Goal: Task Accomplishment & Management: Manage account settings

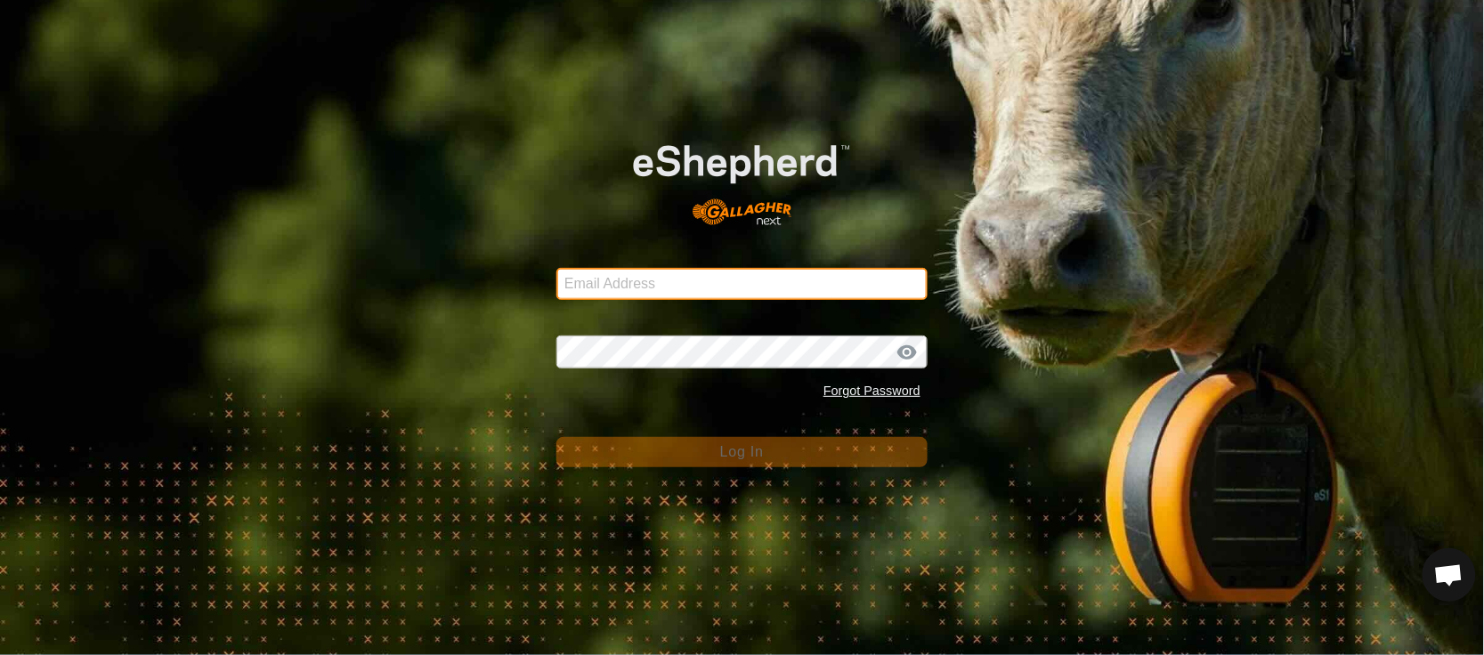
click at [647, 299] on input "Email Address" at bounding box center [741, 284] width 371 height 32
type input "kennedypj@rogers.com"
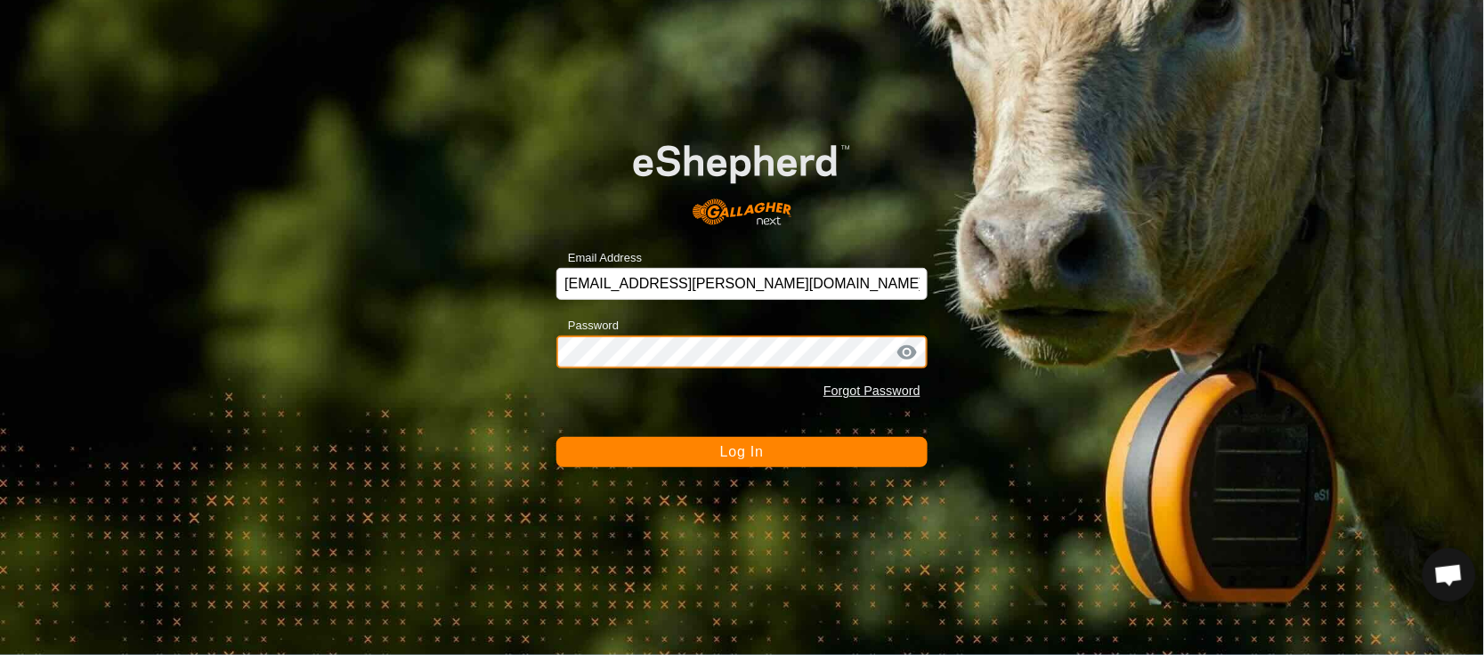
click at [556, 437] on button "Log In" at bounding box center [741, 452] width 371 height 30
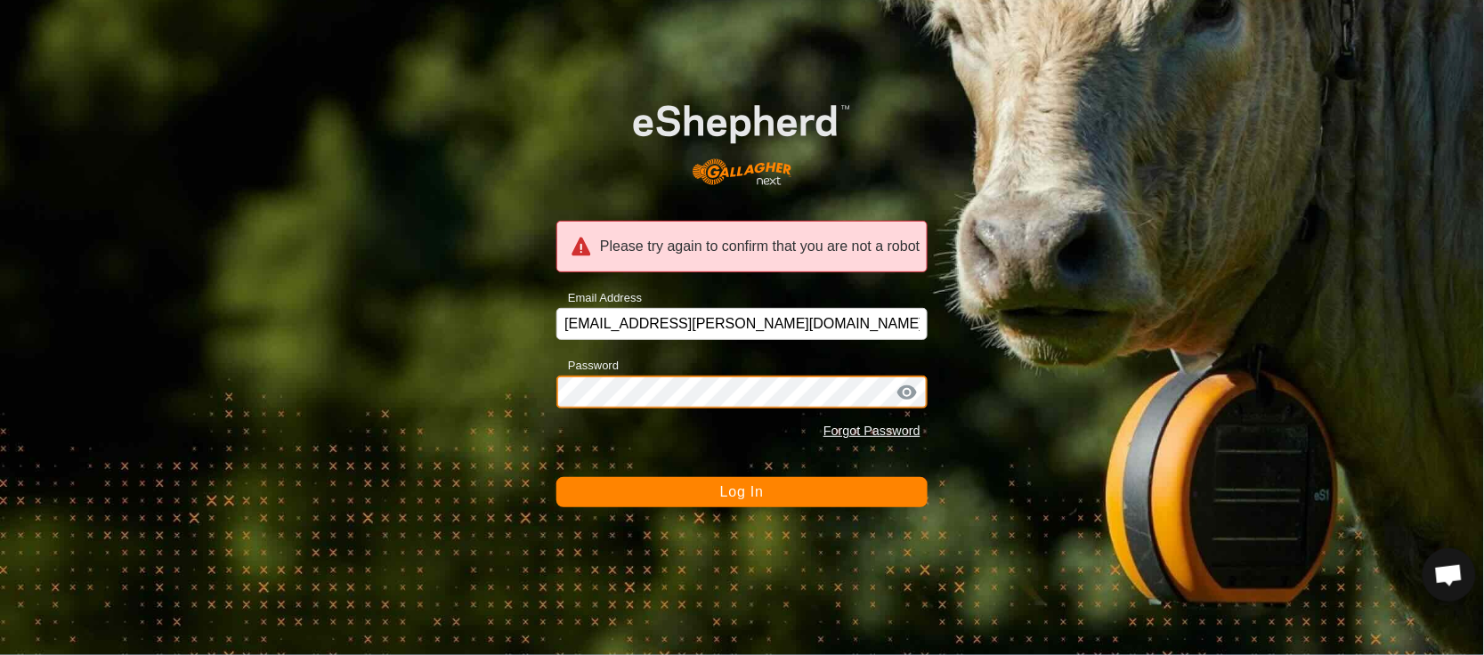
click at [361, 419] on div "Please try again to confirm that you are not a robot Email Address kennedypj@ro…" at bounding box center [742, 327] width 1484 height 655
click at [556, 477] on button "Log In" at bounding box center [741, 492] width 371 height 30
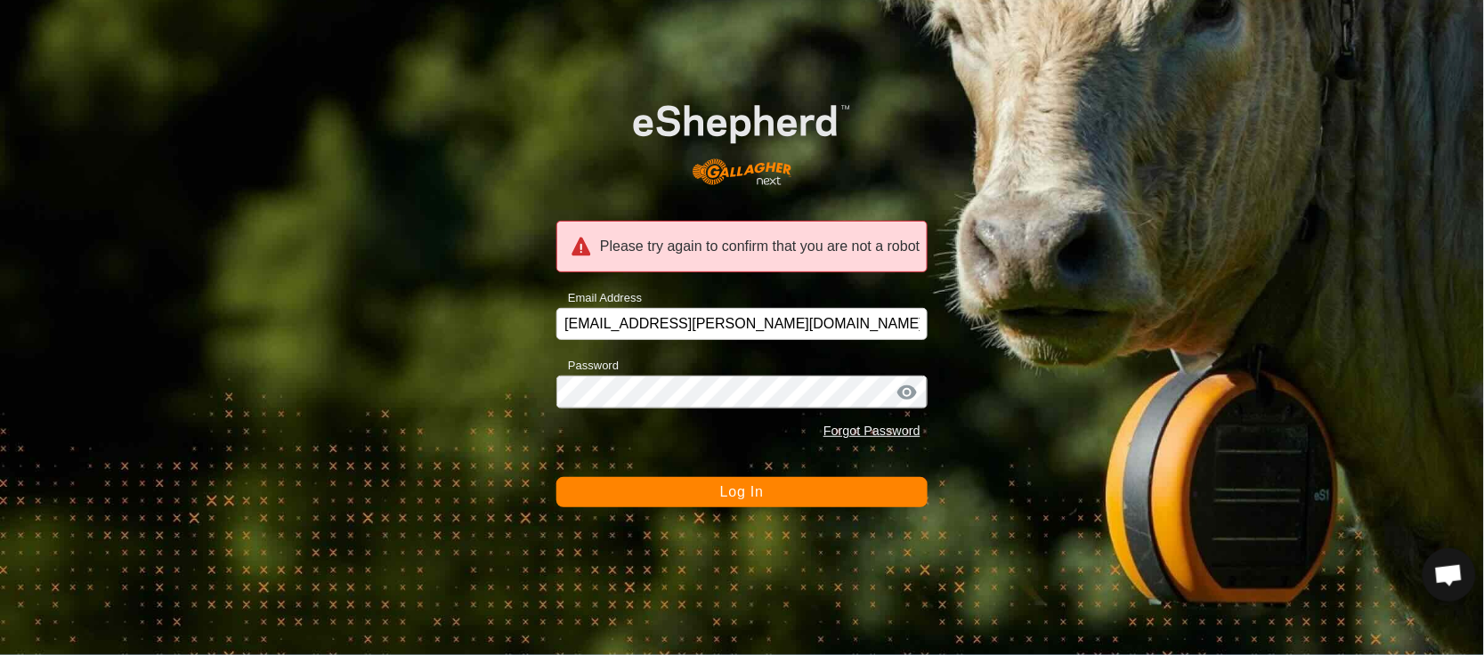
click at [619, 487] on button "Log In" at bounding box center [741, 492] width 371 height 30
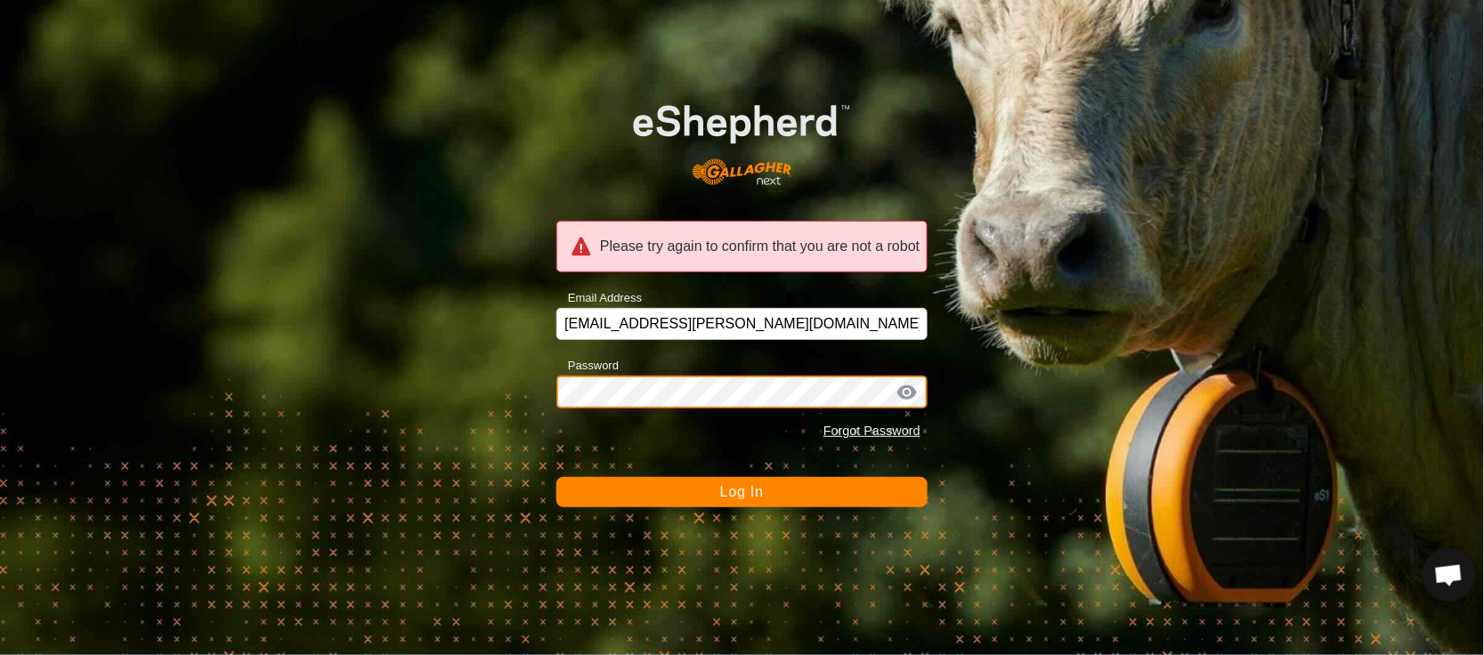
click at [398, 396] on div "Please try again to confirm that you are not a robot Email Address kennedypj@ro…" at bounding box center [742, 327] width 1484 height 655
click at [556, 477] on button "Log In" at bounding box center [741, 492] width 371 height 30
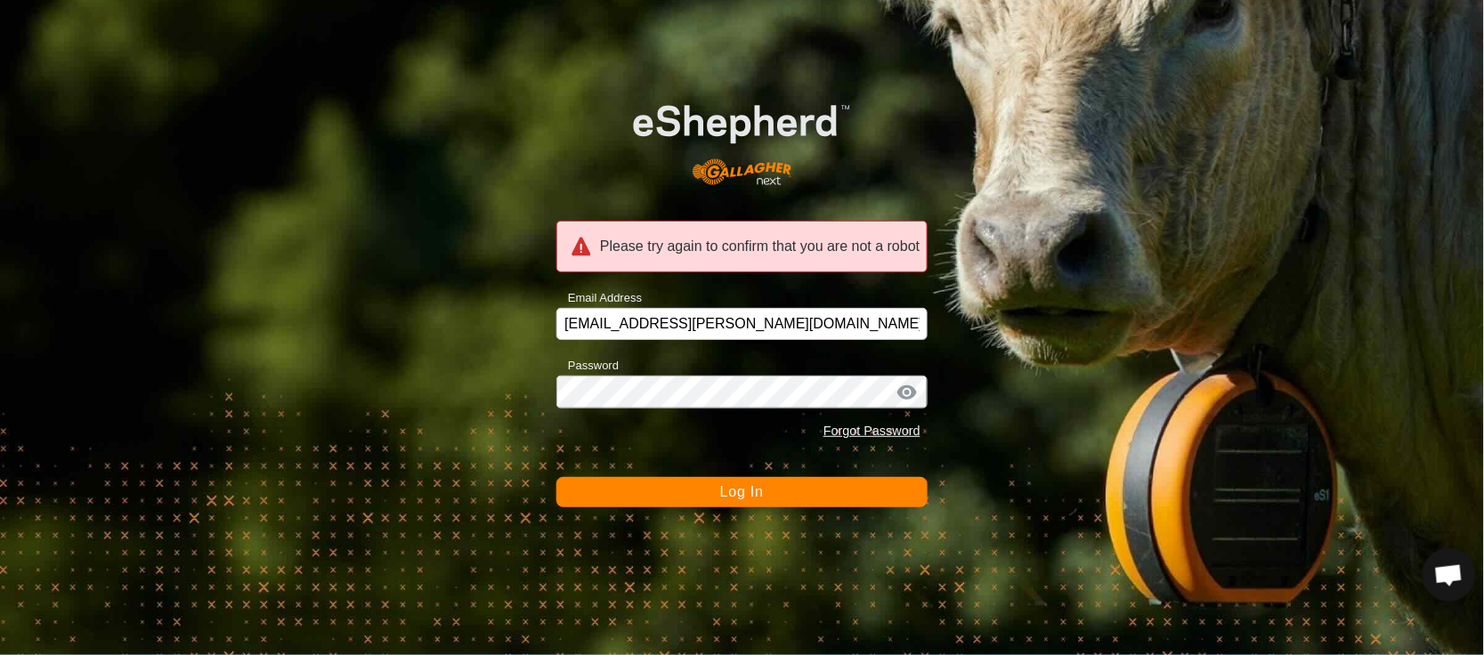
click at [626, 488] on button "Log In" at bounding box center [741, 492] width 371 height 30
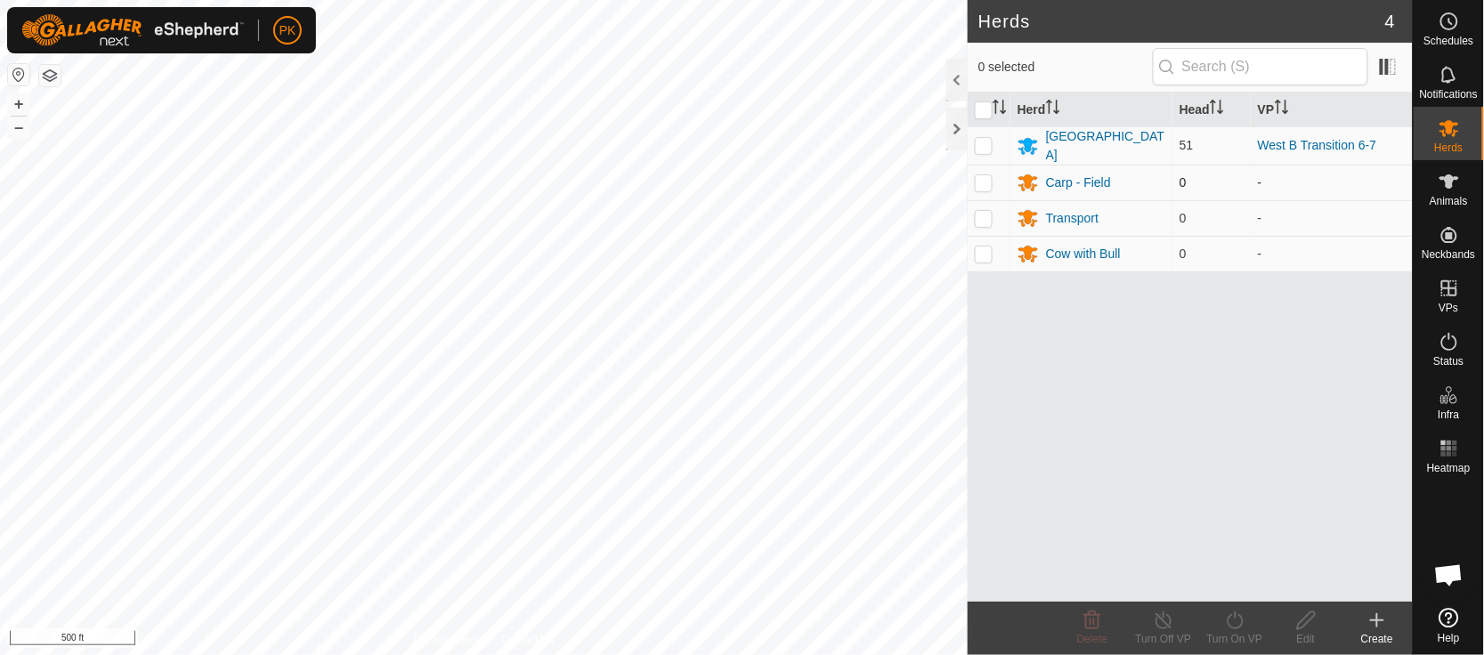
click at [990, 165] on td at bounding box center [989, 183] width 43 height 36
checkbox input "false"
click at [985, 139] on p-checkbox at bounding box center [984, 145] width 18 height 14
checkbox input "true"
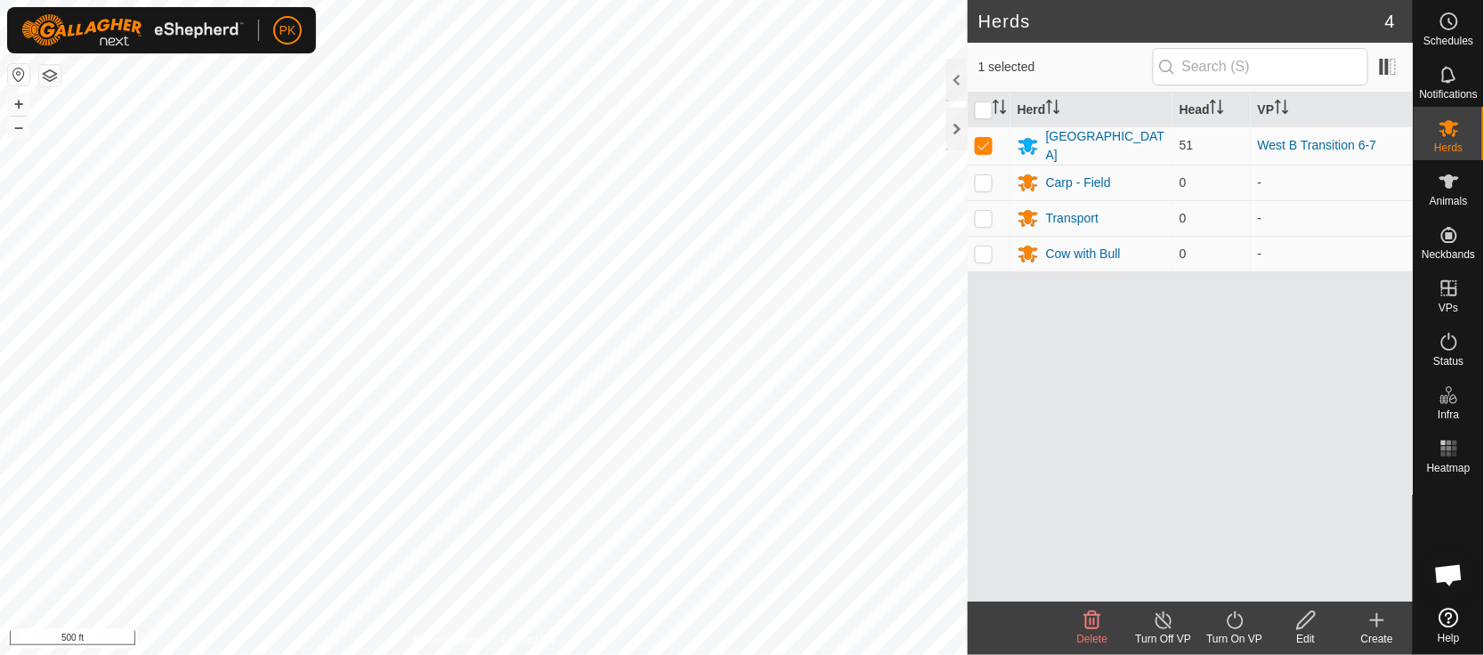
click at [46, 74] on button "button" at bounding box center [49, 75] width 21 height 21
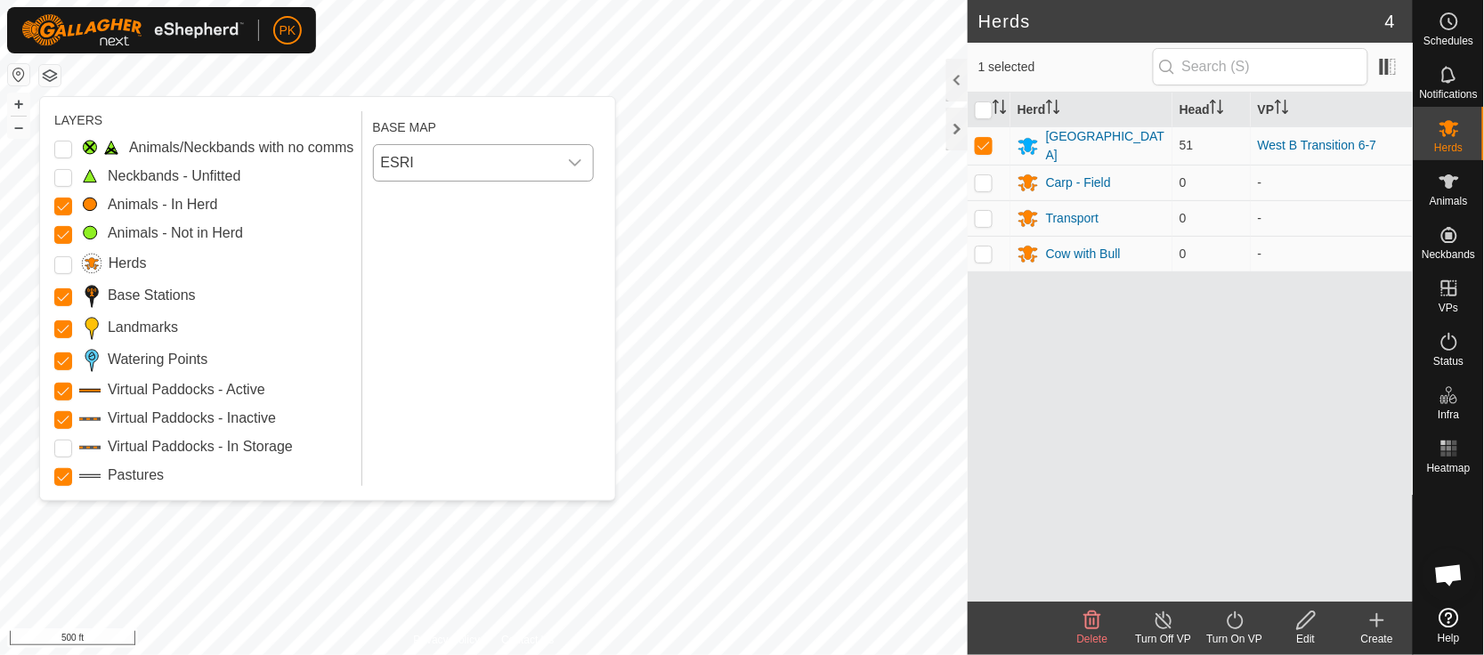
click at [568, 168] on icon "dropdown trigger" at bounding box center [575, 163] width 14 height 14
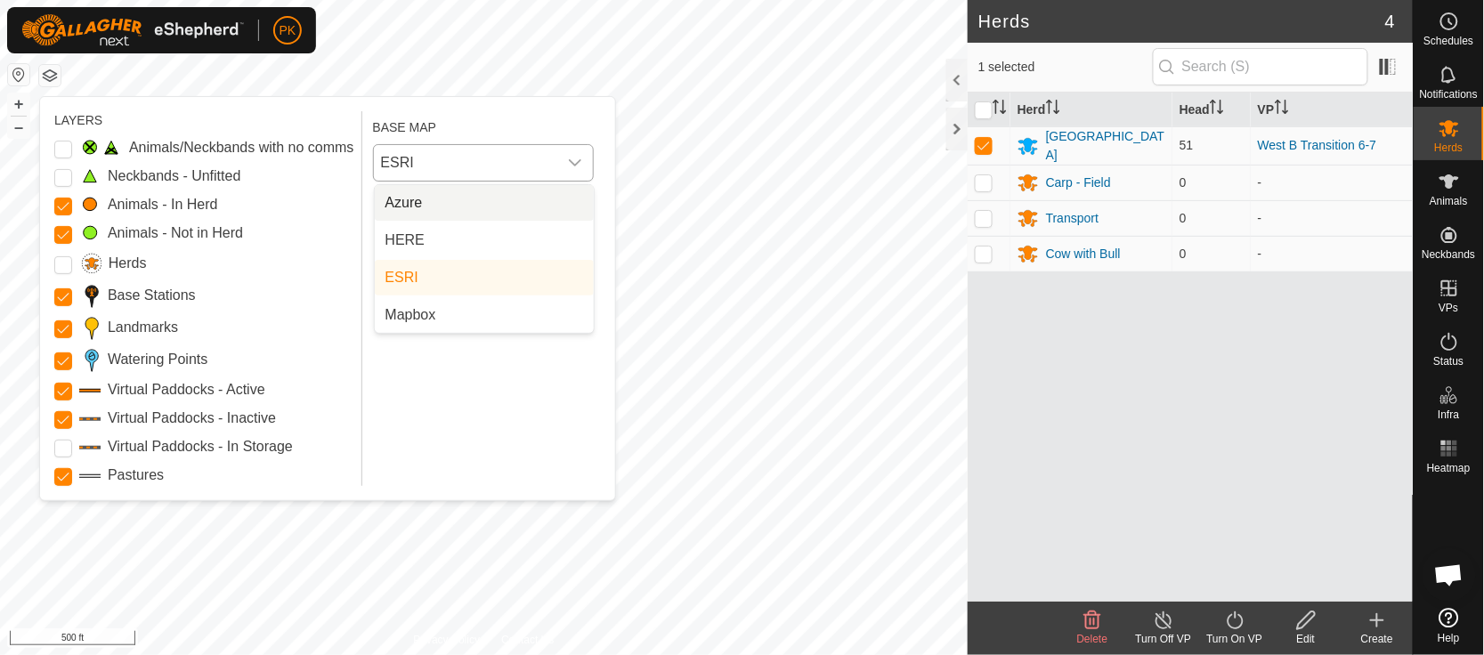
click at [471, 215] on li "Azure" at bounding box center [484, 203] width 219 height 36
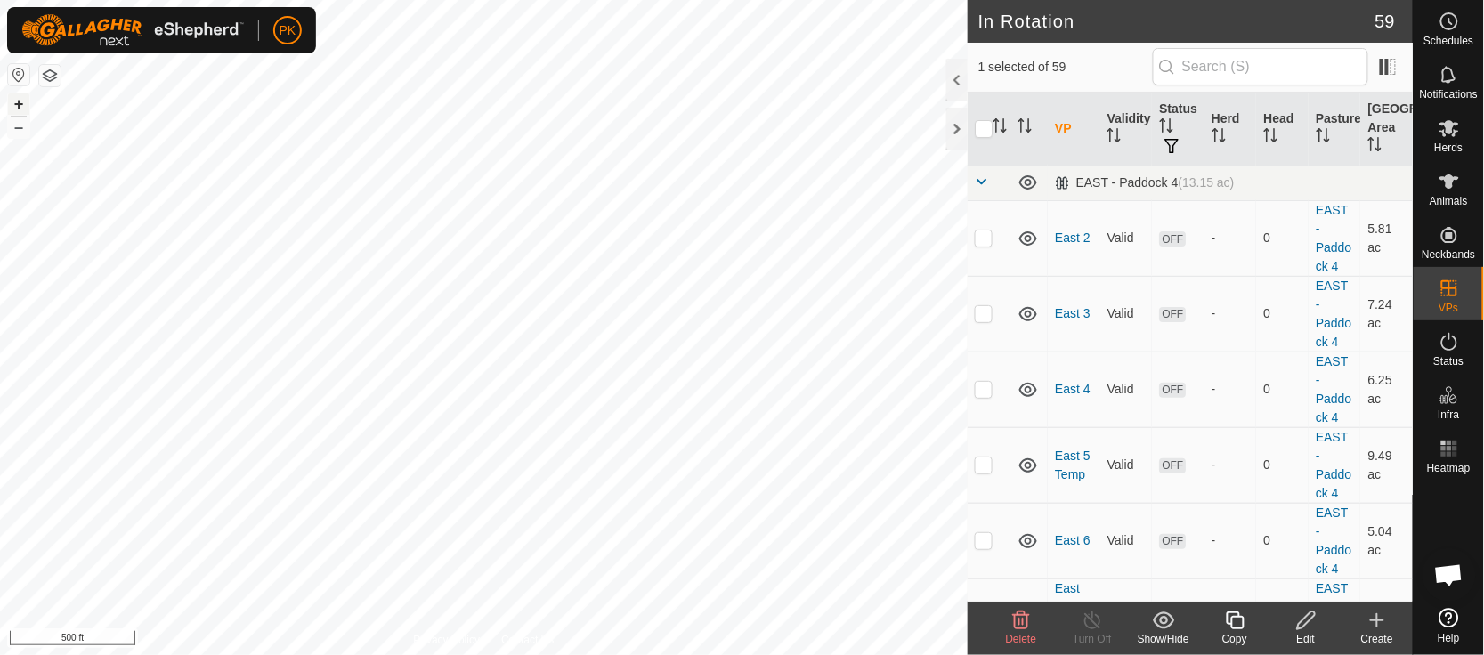
click at [24, 103] on button "+" at bounding box center [18, 103] width 21 height 21
checkbox input "false"
checkbox input "true"
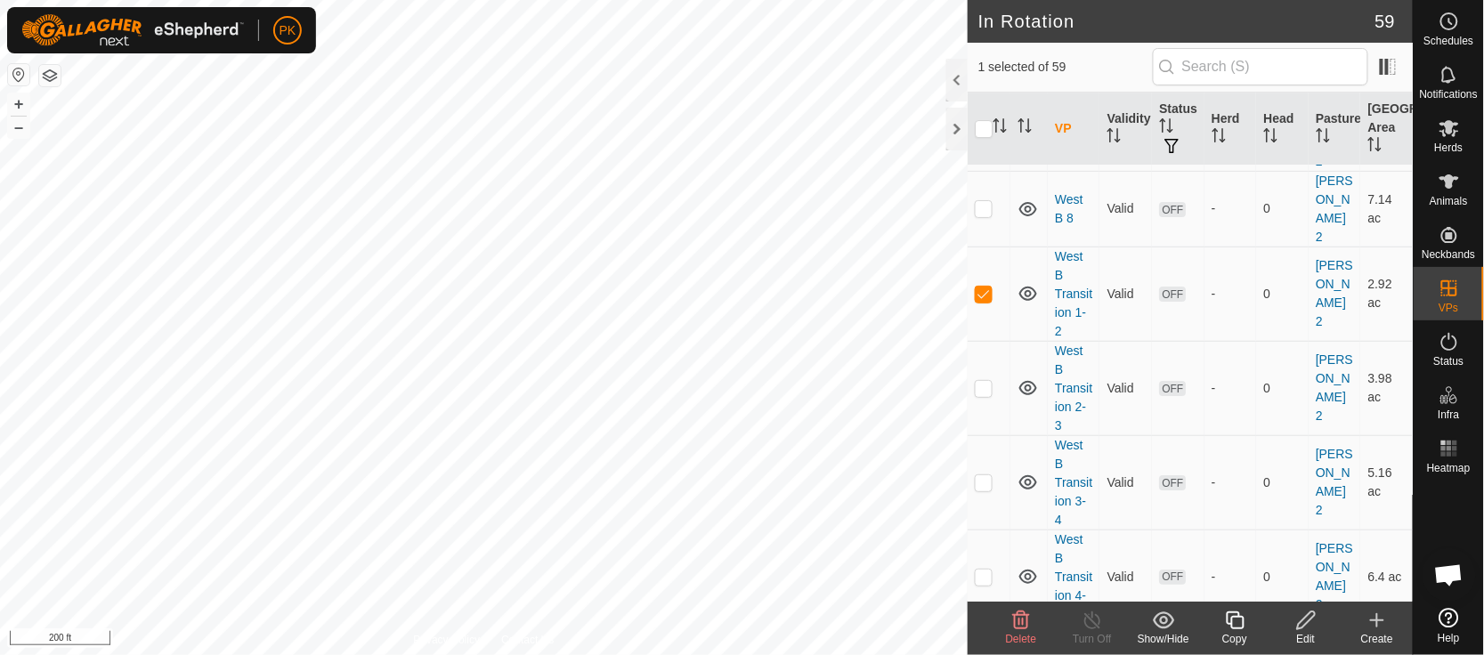
scroll to position [3977, 0]
click at [1454, 134] on icon at bounding box center [1450, 128] width 20 height 17
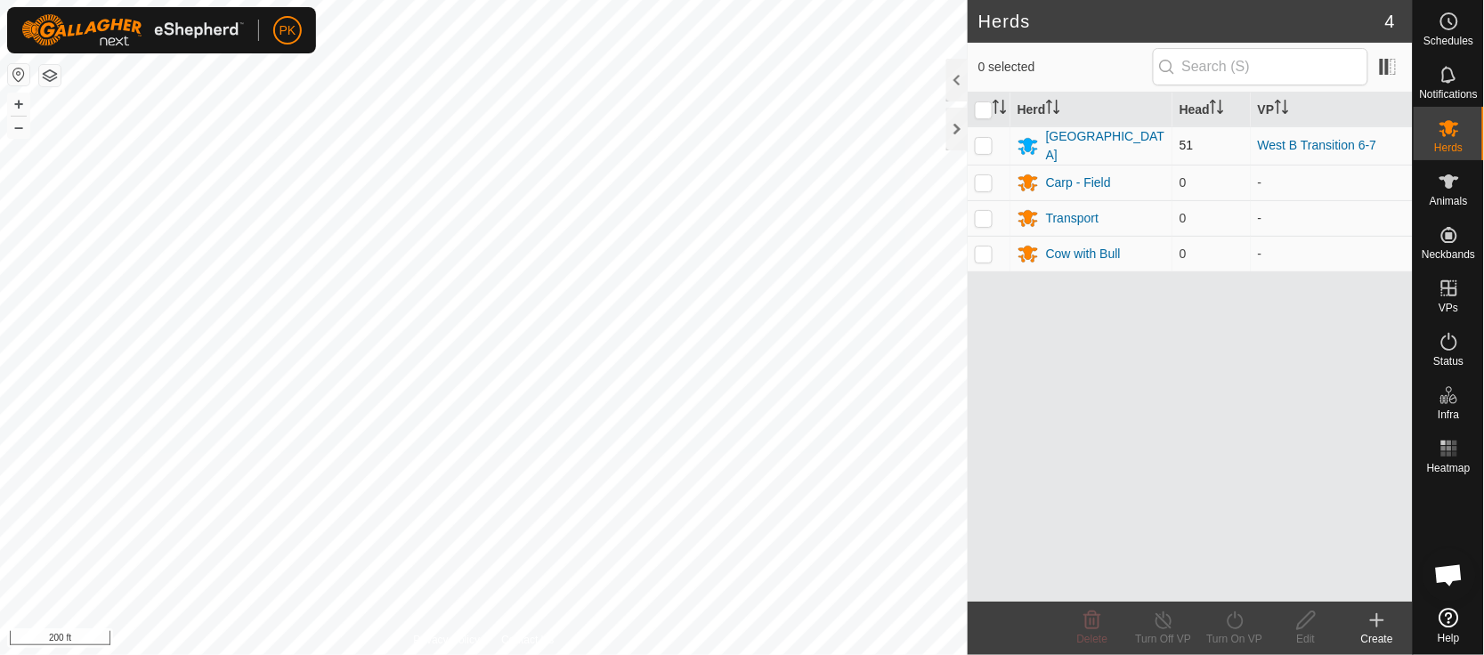
click at [983, 149] on p-checkbox at bounding box center [984, 145] width 18 height 14
checkbox input "true"
click at [1240, 621] on icon at bounding box center [1235, 620] width 22 height 21
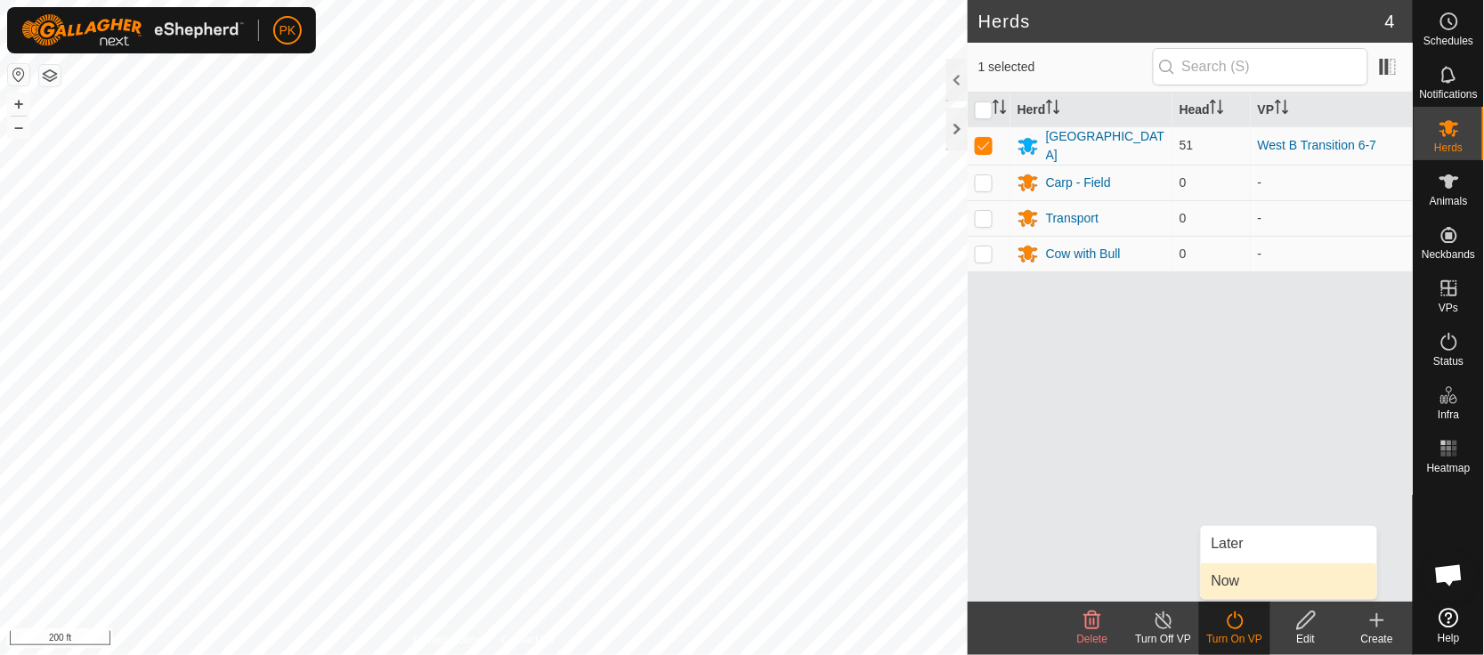
click at [1234, 585] on link "Now" at bounding box center [1289, 582] width 176 height 36
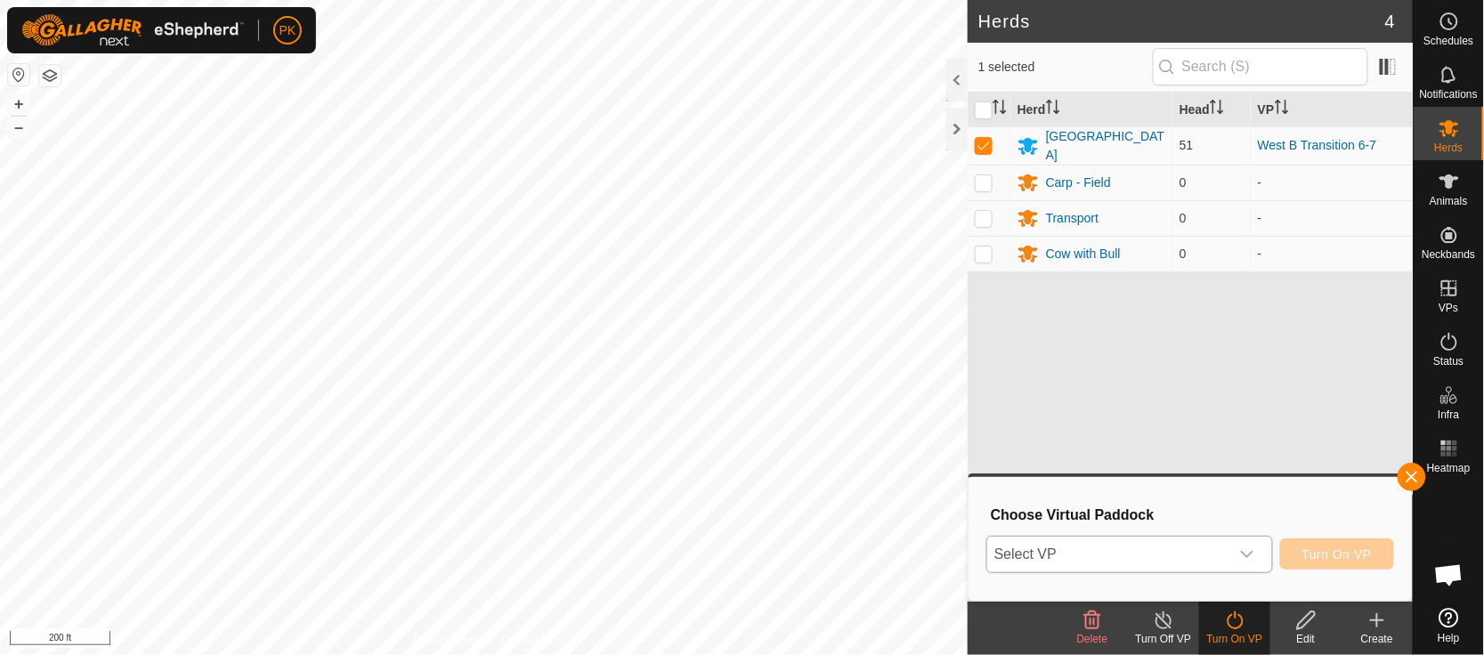
click at [1250, 556] on icon "dropdown trigger" at bounding box center [1247, 555] width 14 height 14
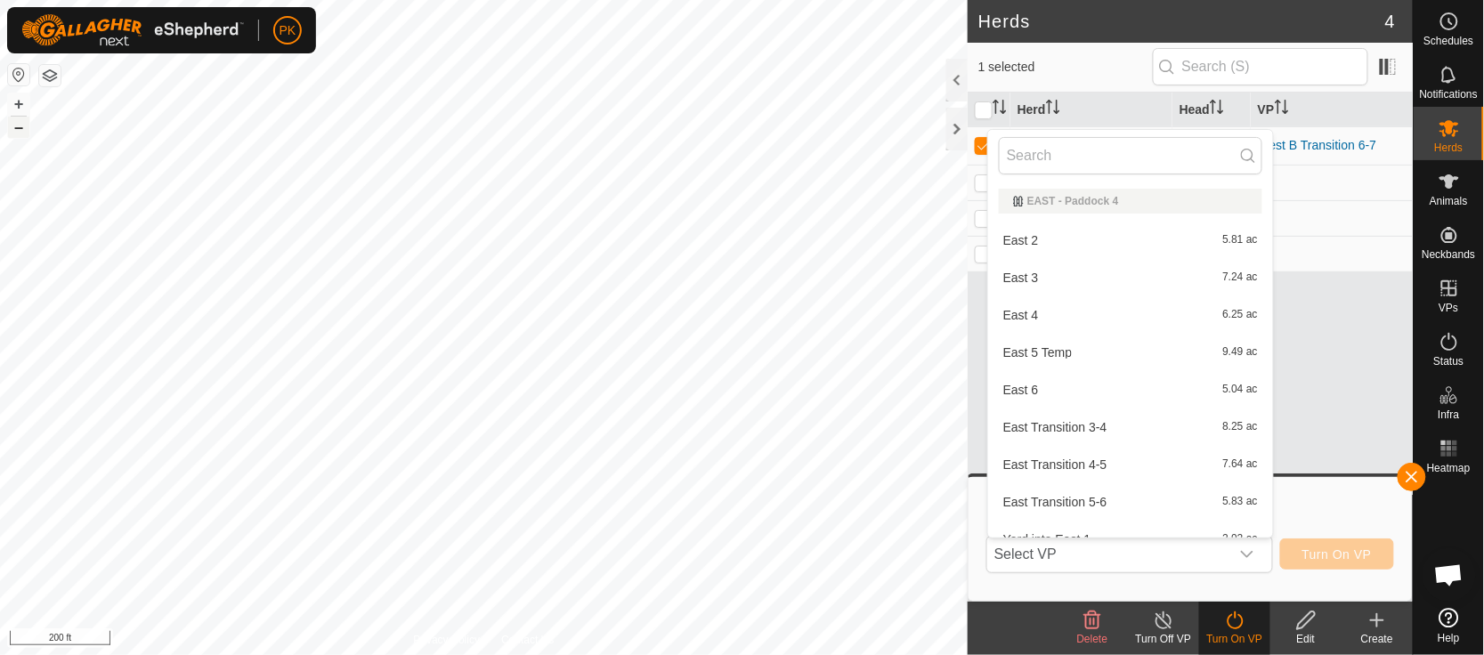
click at [19, 127] on button "–" at bounding box center [18, 127] width 21 height 21
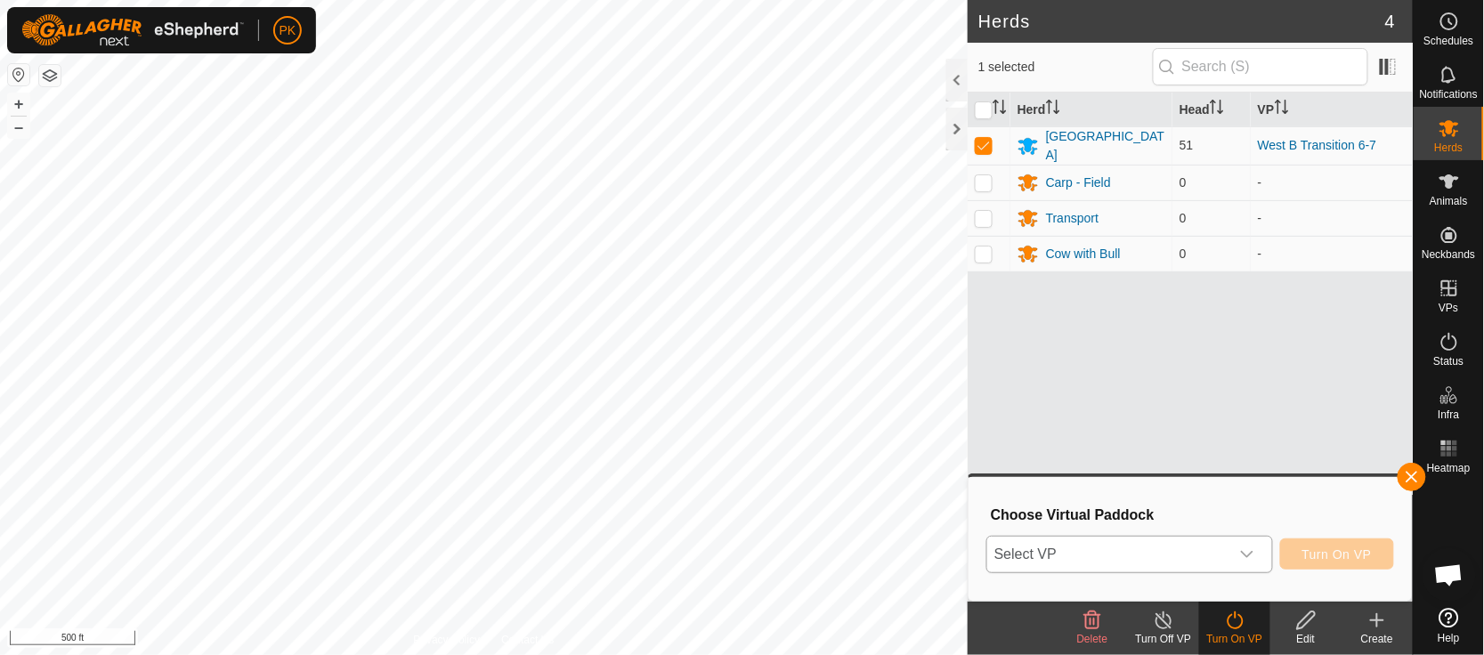
click at [1243, 548] on icon "dropdown trigger" at bounding box center [1247, 555] width 14 height 14
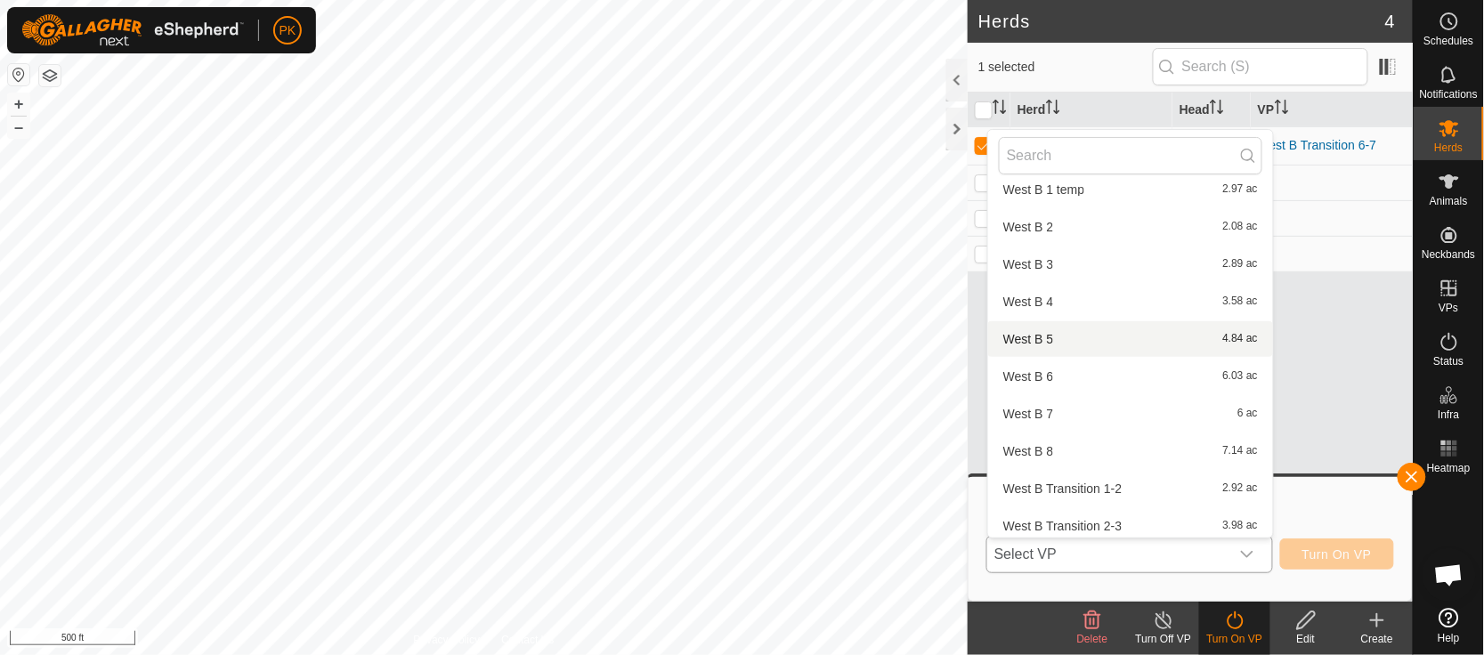
scroll to position [1787, 0]
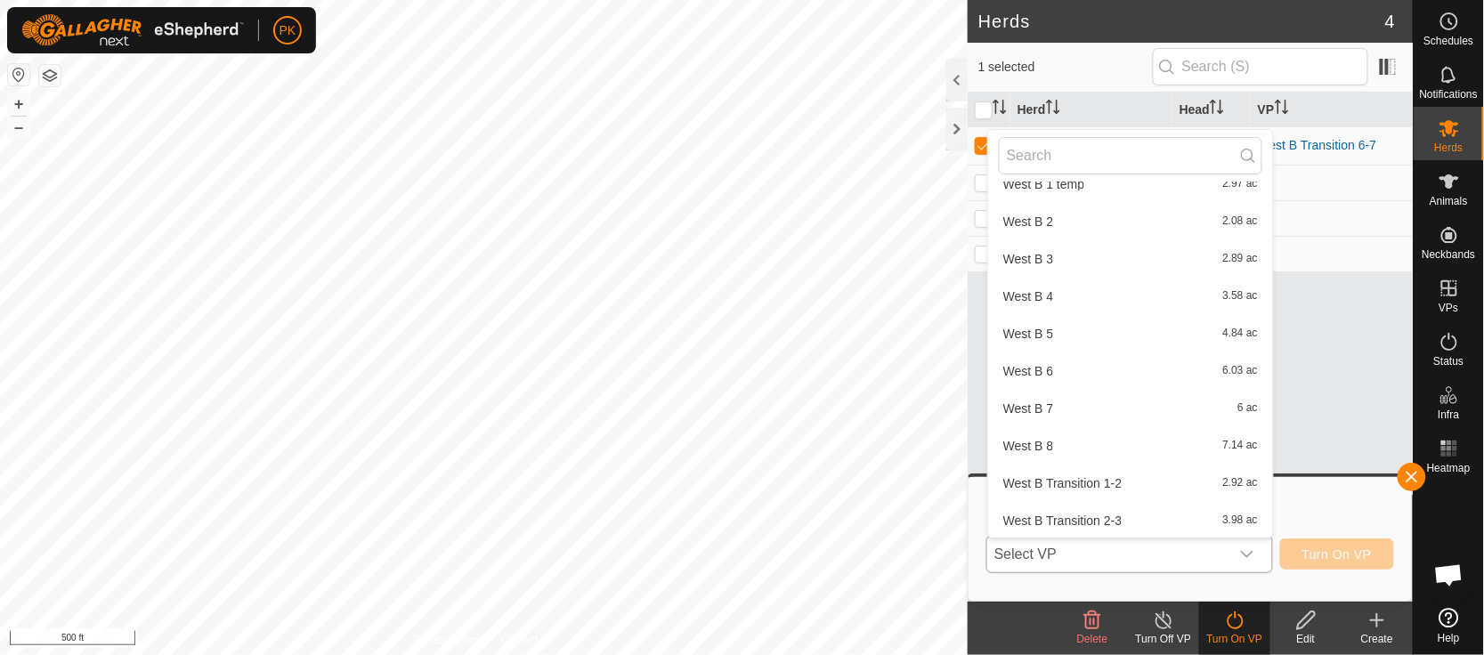
click at [1059, 509] on li "West B Transition 2-3 3.98 ac" at bounding box center [1130, 521] width 285 height 36
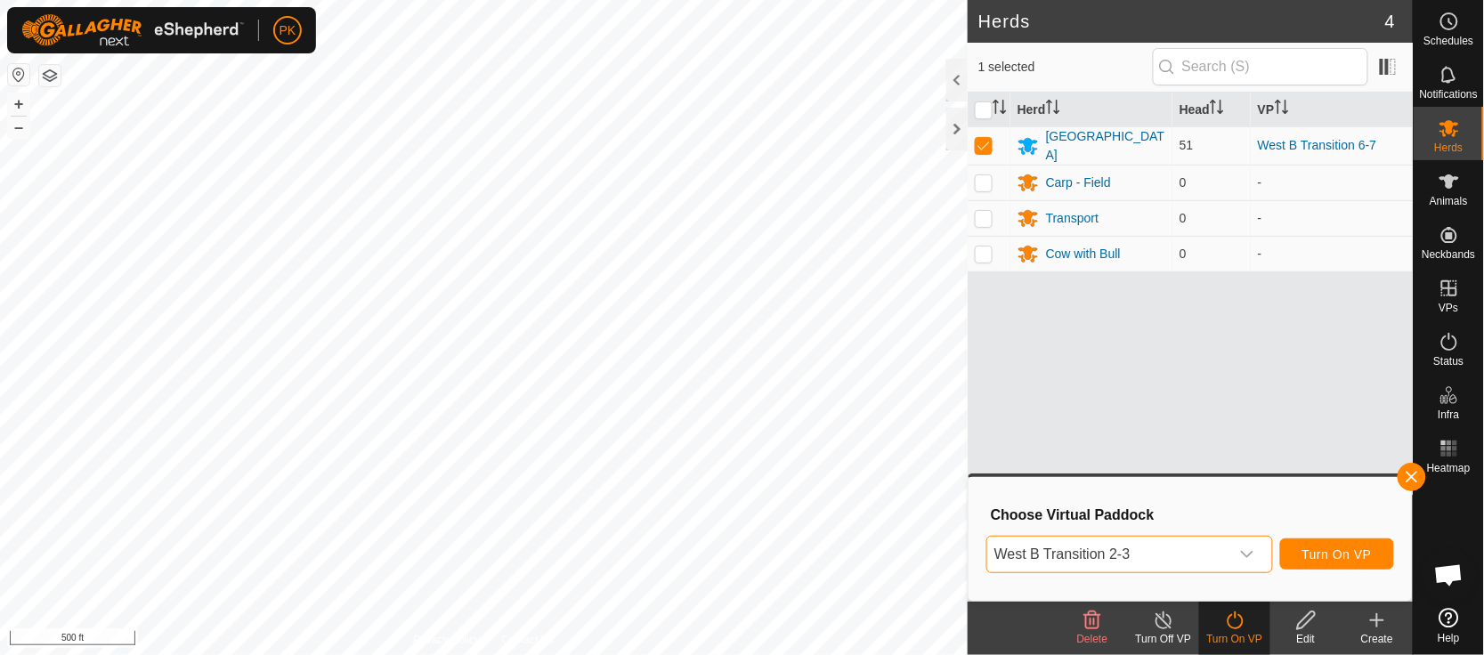
click at [1249, 550] on icon "dropdown trigger" at bounding box center [1247, 555] width 14 height 14
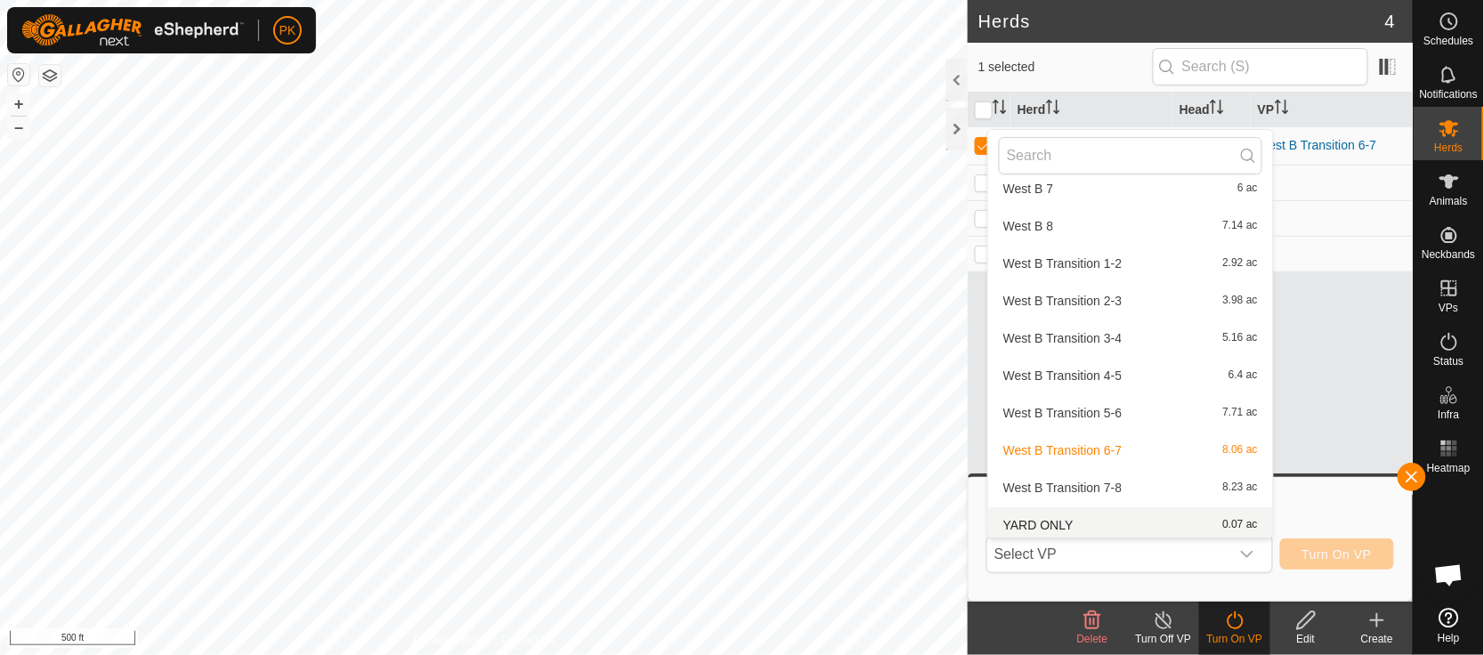
scroll to position [2009, 0]
click at [1108, 405] on li "West B Transition 5-6 7.71 ac" at bounding box center [1130, 411] width 285 height 36
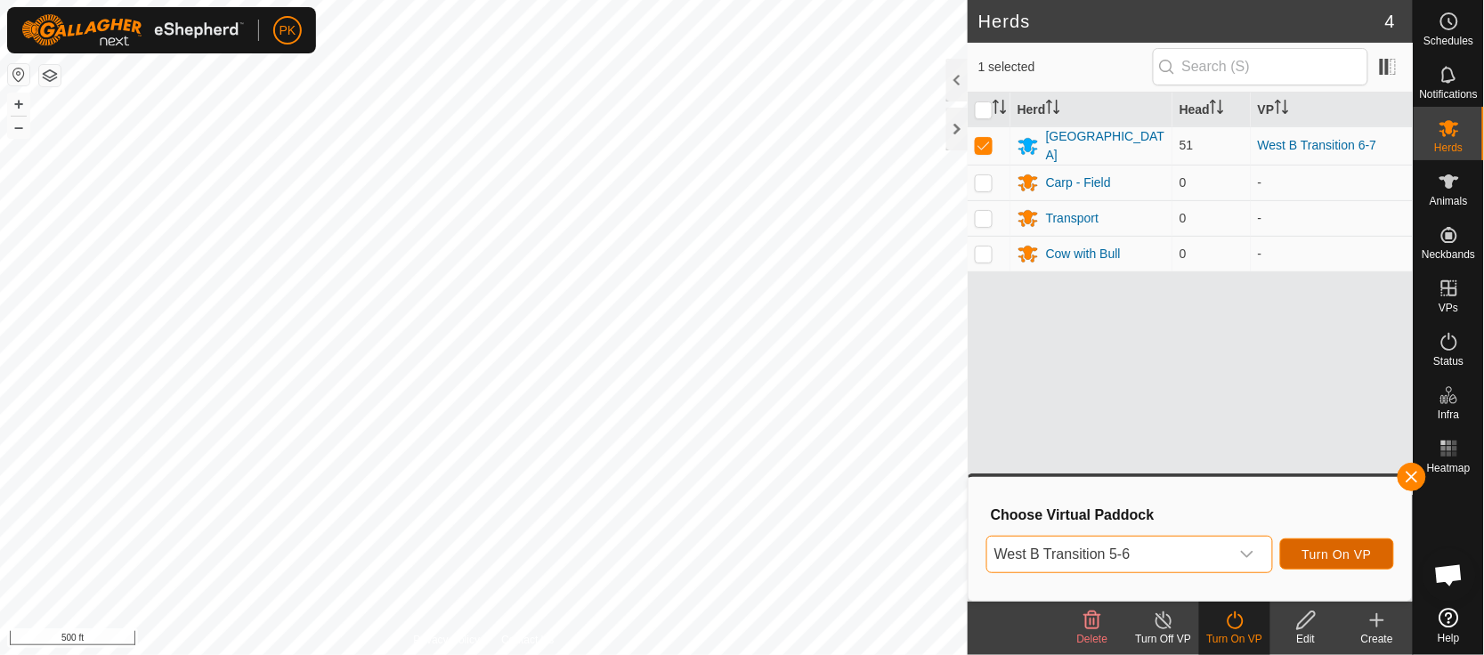
click at [1341, 544] on button "Turn On VP" at bounding box center [1337, 554] width 114 height 31
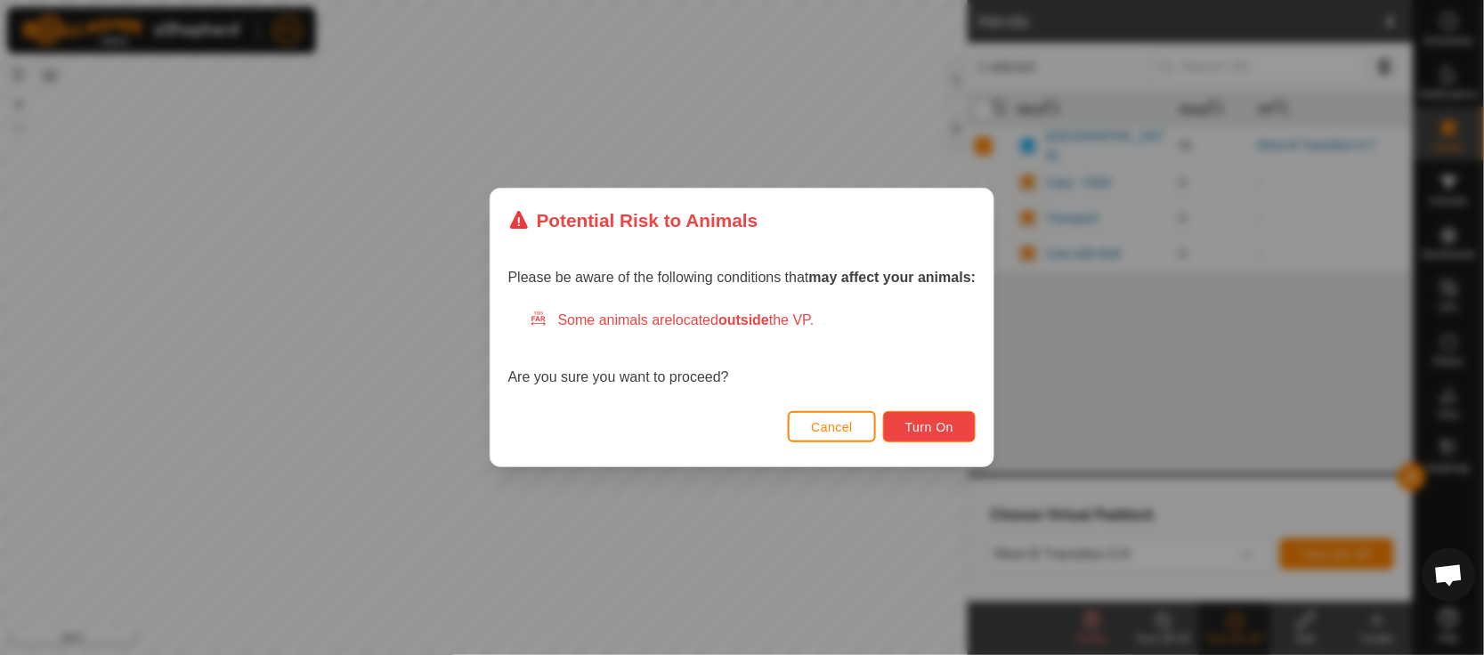
click at [940, 429] on span "Turn On" at bounding box center [929, 427] width 48 height 14
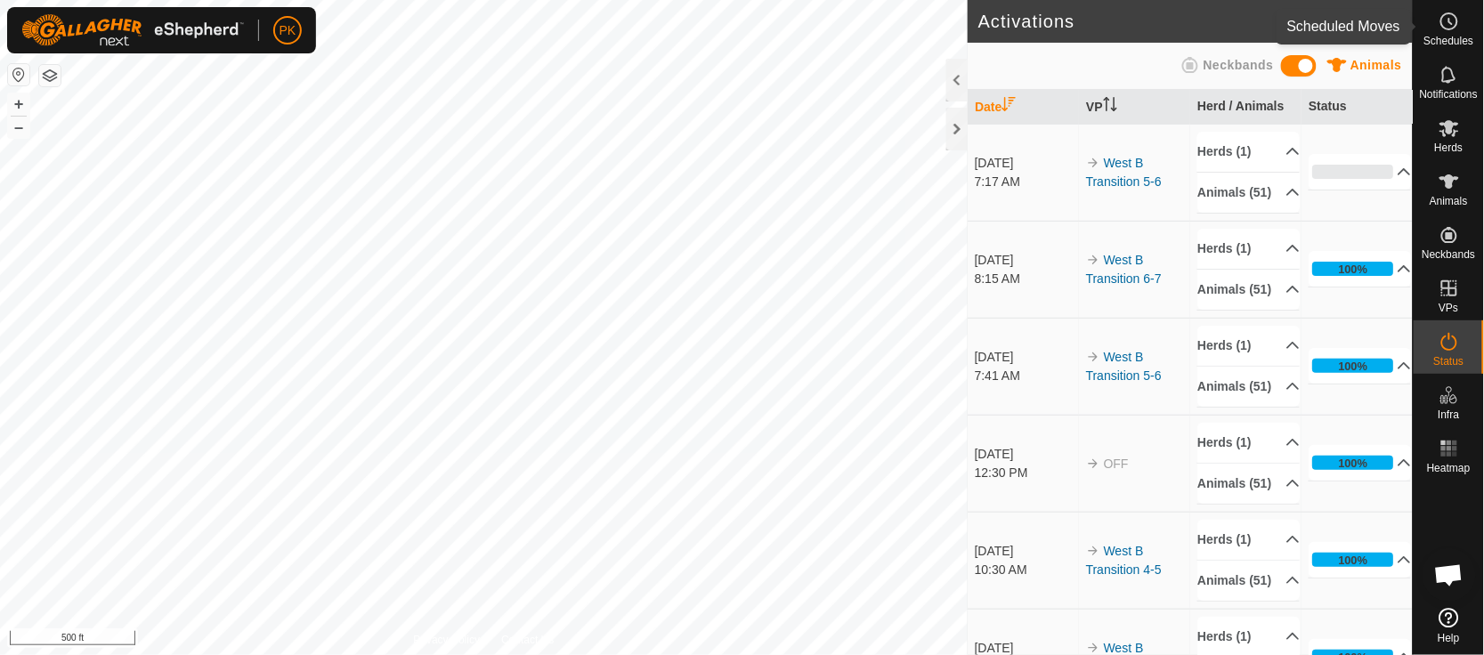
click at [1463, 20] on es-schedule-vp-svg-icon at bounding box center [1449, 21] width 32 height 28
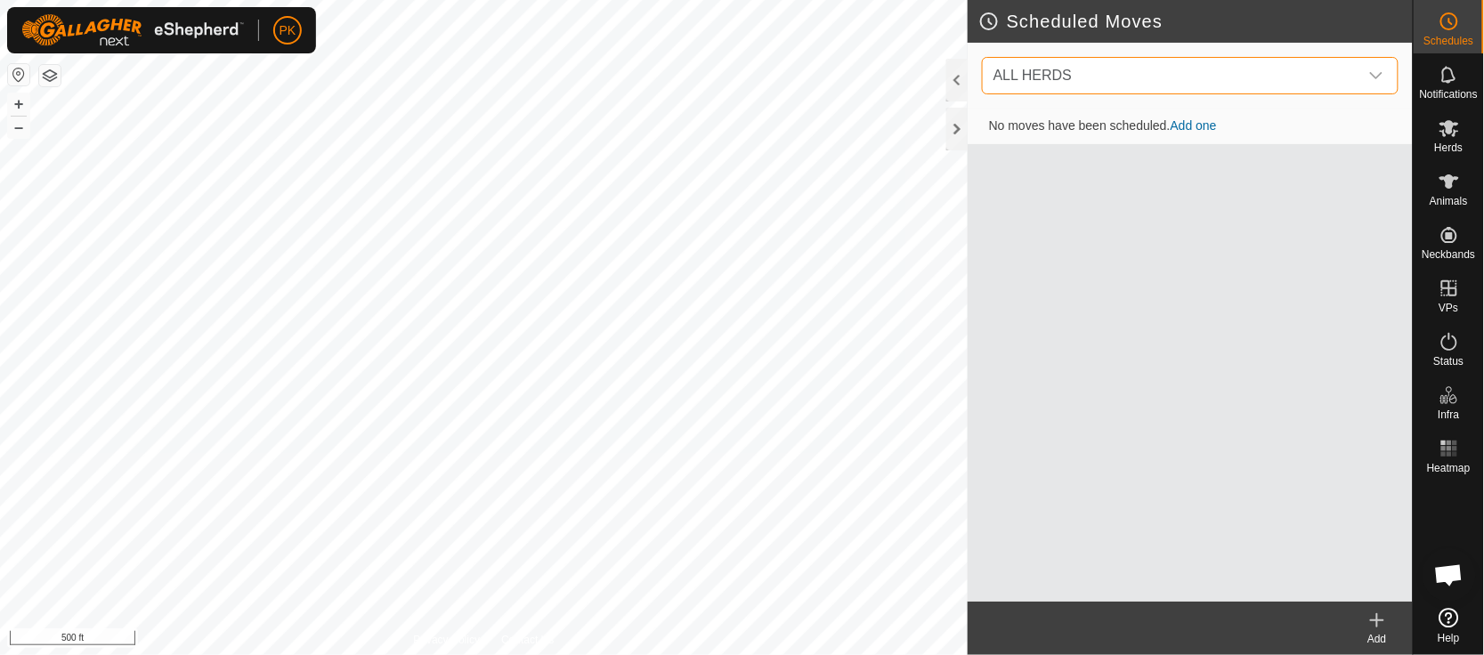
click at [1206, 82] on span "ALL HERDS" at bounding box center [1172, 76] width 372 height 36
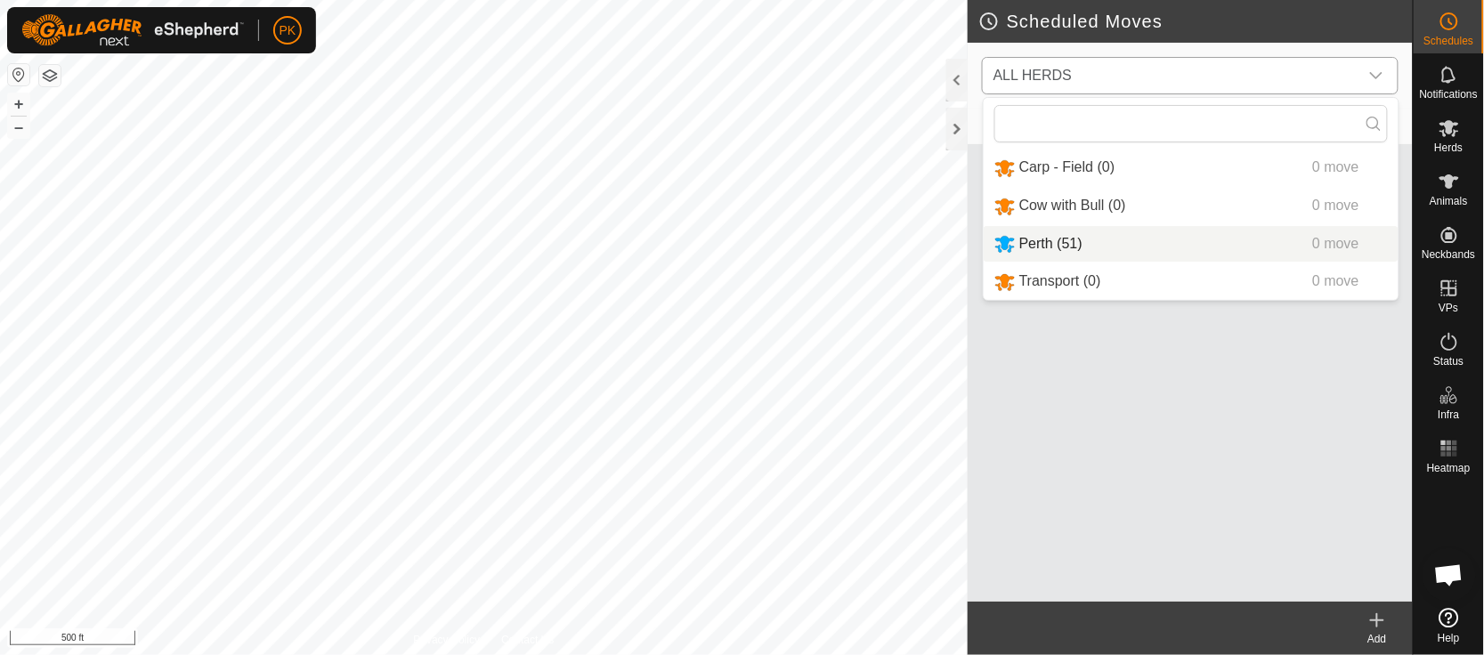
click at [1029, 249] on li "Perth (51) 0 move" at bounding box center [1191, 244] width 415 height 37
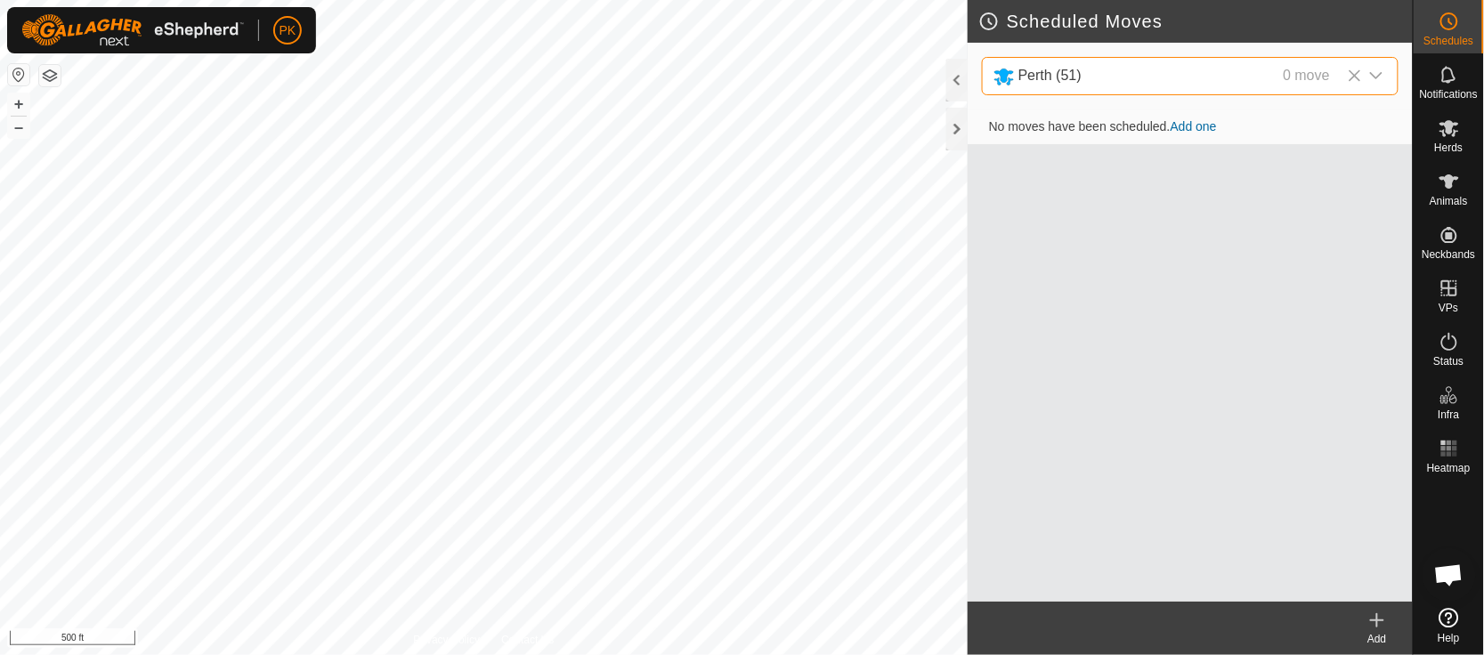
click at [1208, 121] on link "Add one" at bounding box center [1194, 126] width 46 height 14
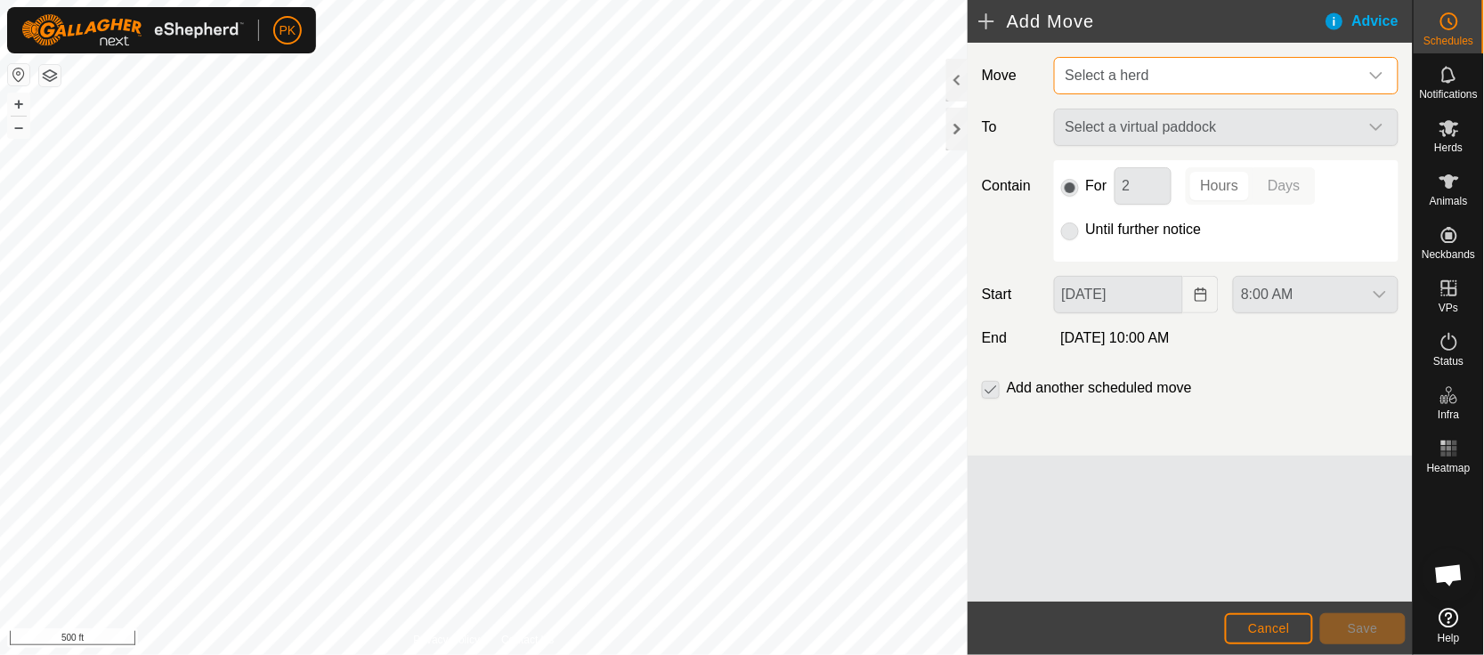
click at [1187, 58] on span "Select a herd" at bounding box center [1209, 76] width 300 height 36
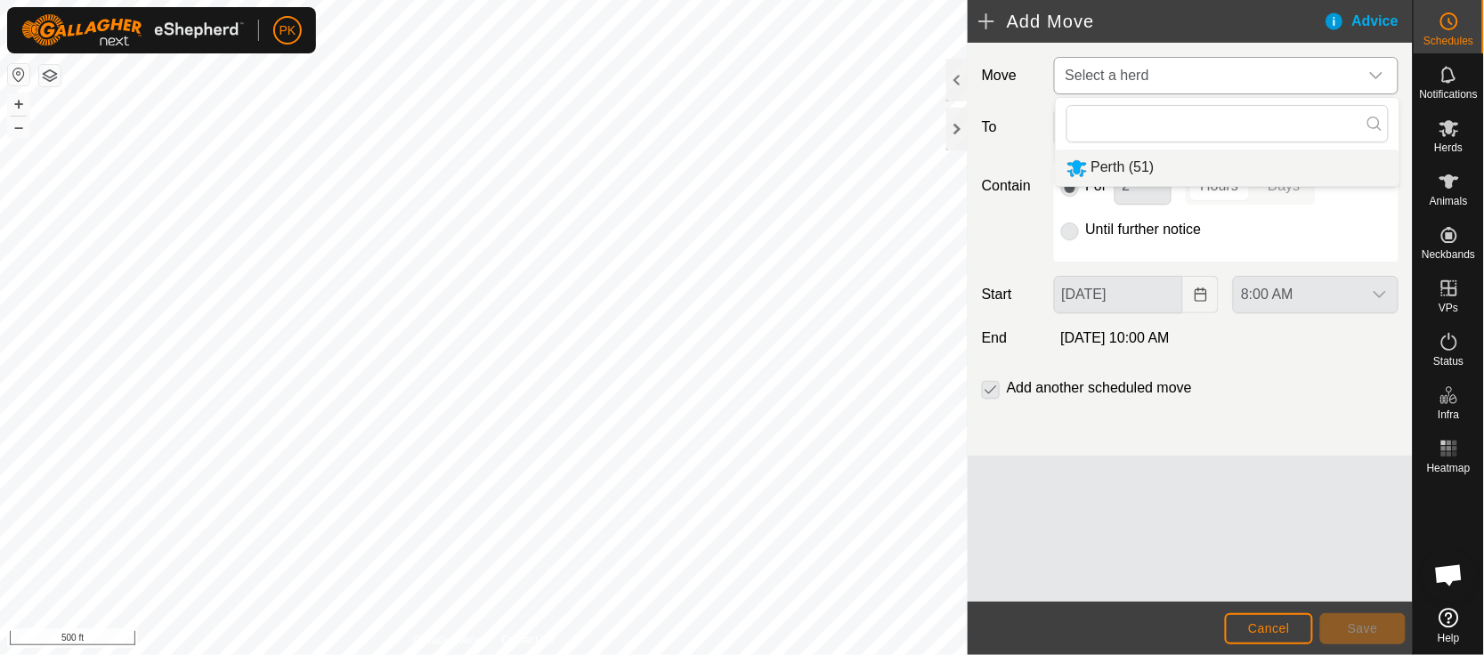
click at [1116, 155] on li "Perth (51)" at bounding box center [1228, 168] width 344 height 37
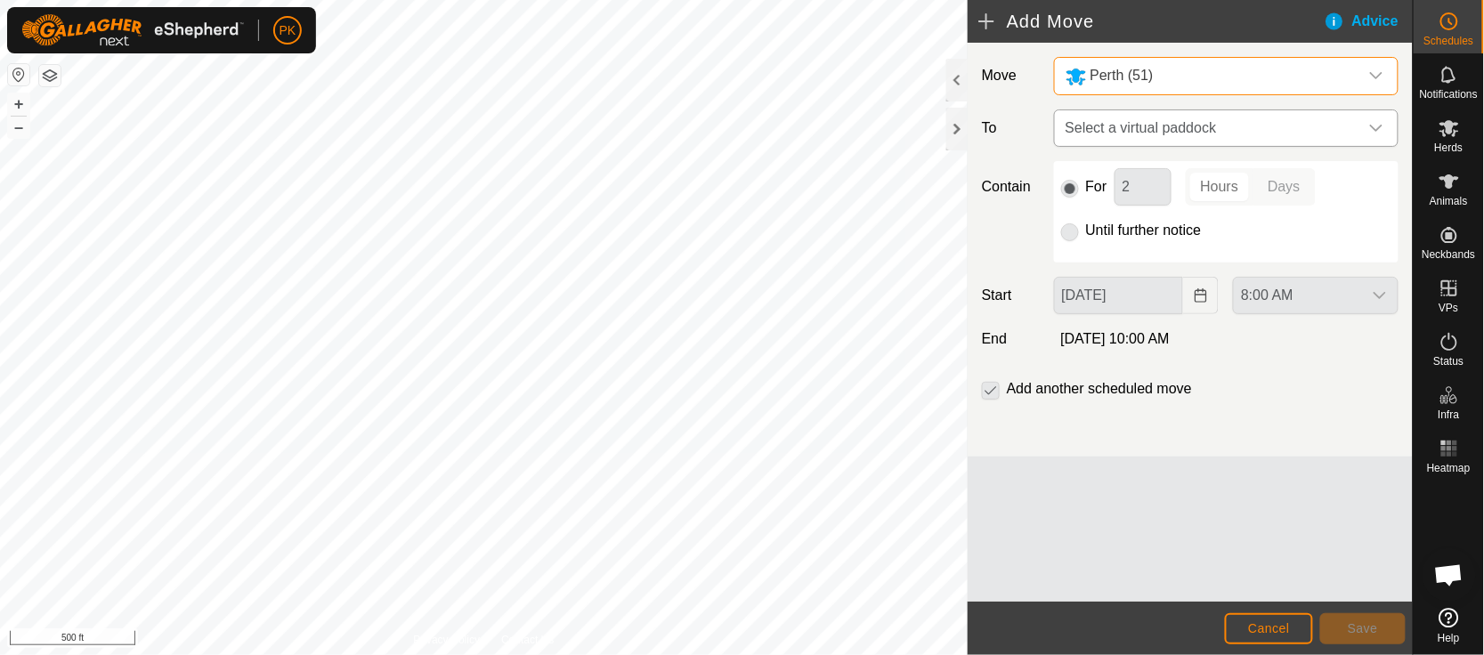
click at [1161, 133] on span "Select a virtual paddock" at bounding box center [1209, 128] width 300 height 36
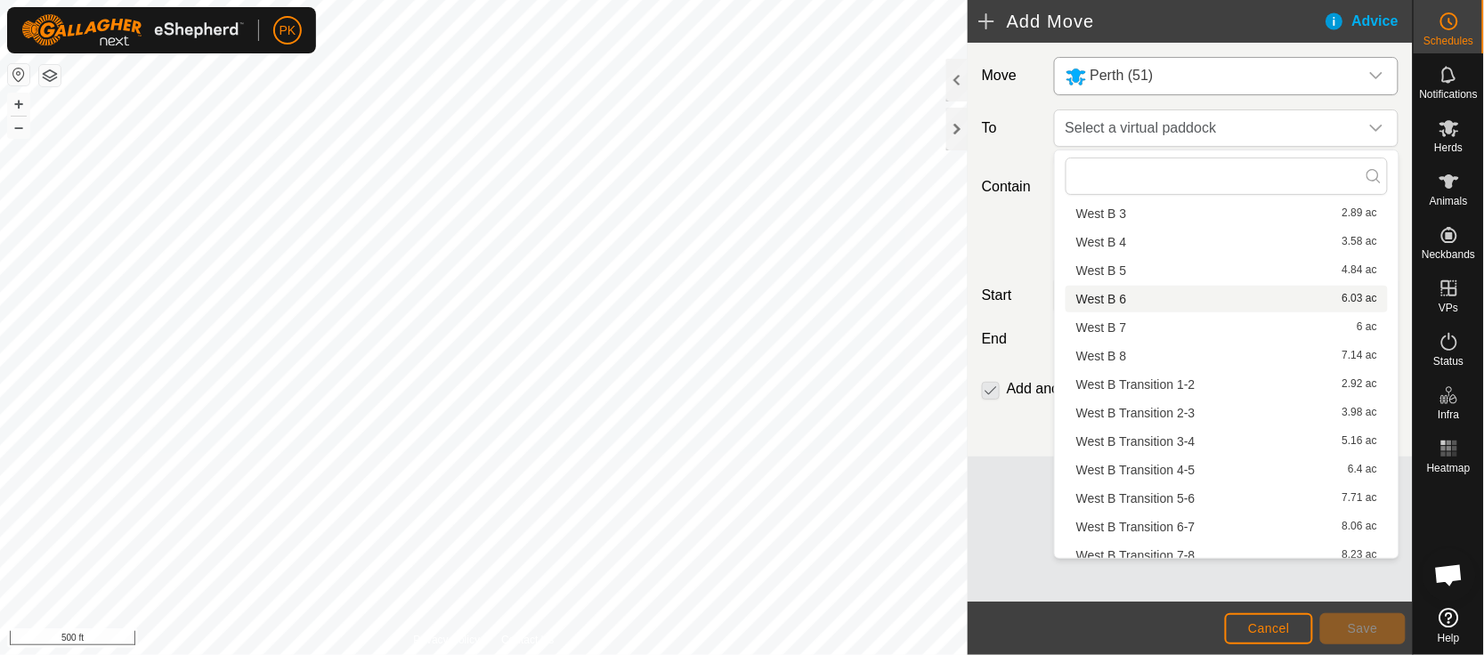
scroll to position [1484, 0]
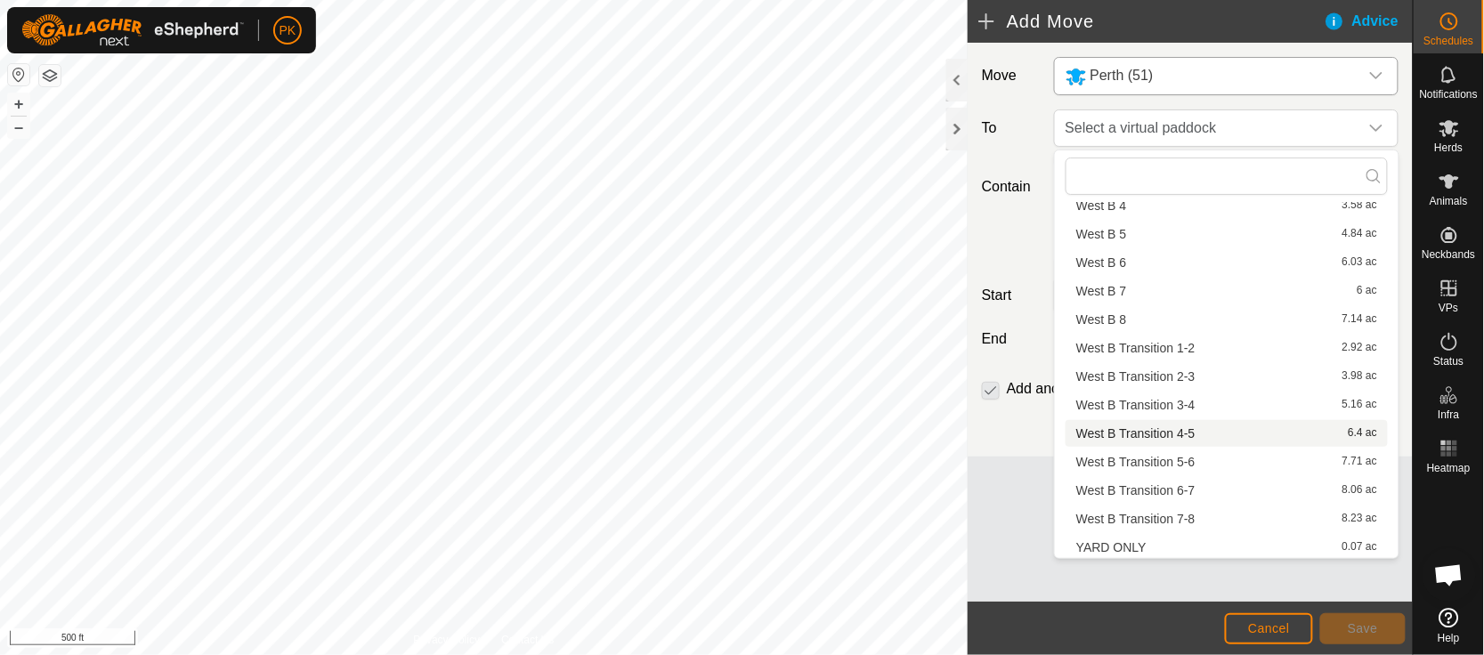
click at [1154, 434] on li "West B Transition 4-5 6.4 ac" at bounding box center [1227, 433] width 322 height 27
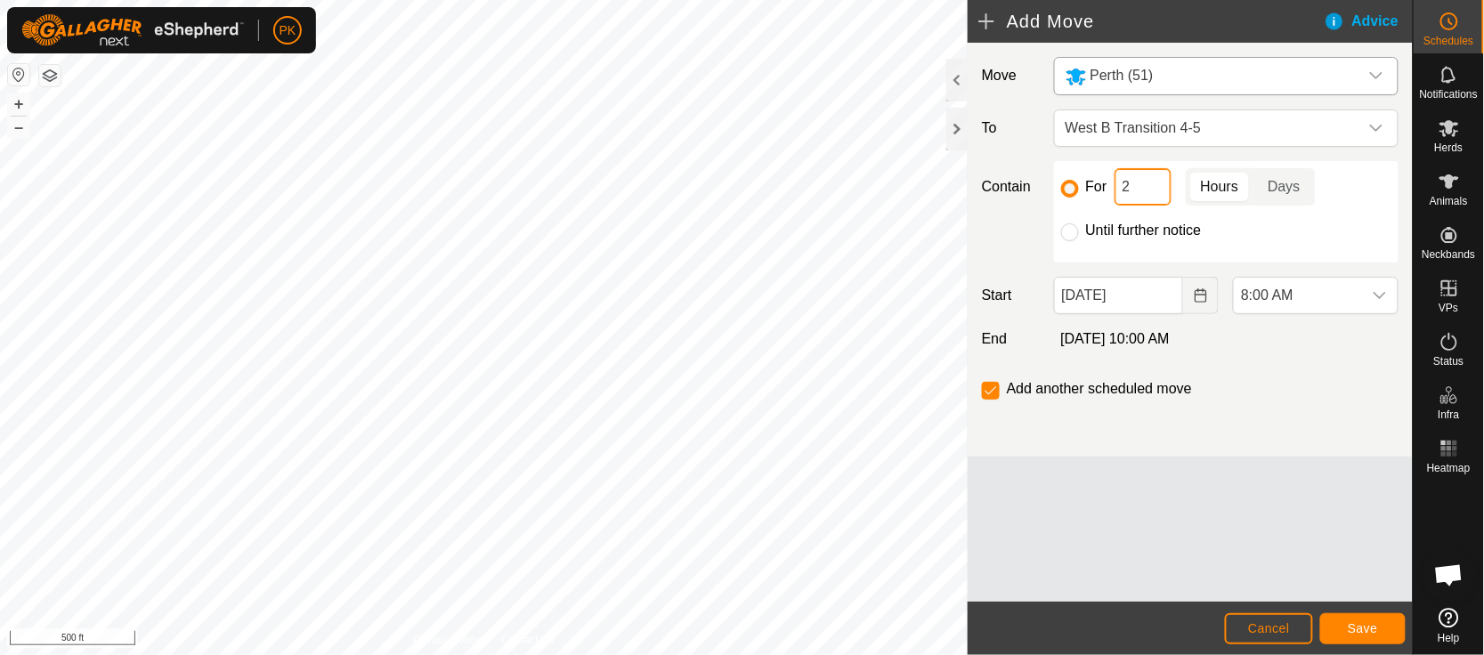
drag, startPoint x: 1148, startPoint y: 191, endPoint x: 1089, endPoint y: 183, distance: 59.4
click at [1089, 183] on div "For 2 Hours Days" at bounding box center [1226, 186] width 330 height 37
type input "1"
click at [1384, 134] on div "dropdown trigger" at bounding box center [1377, 128] width 36 height 36
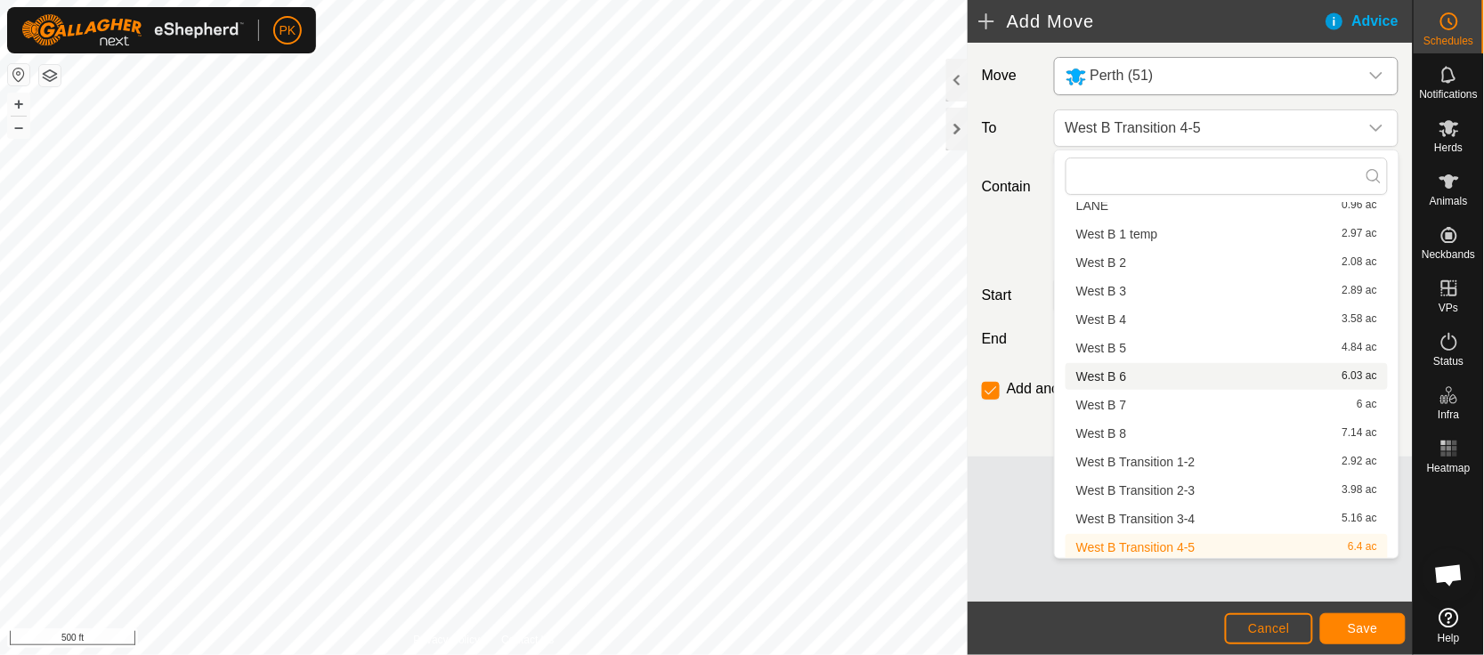
scroll to position [1359, 0]
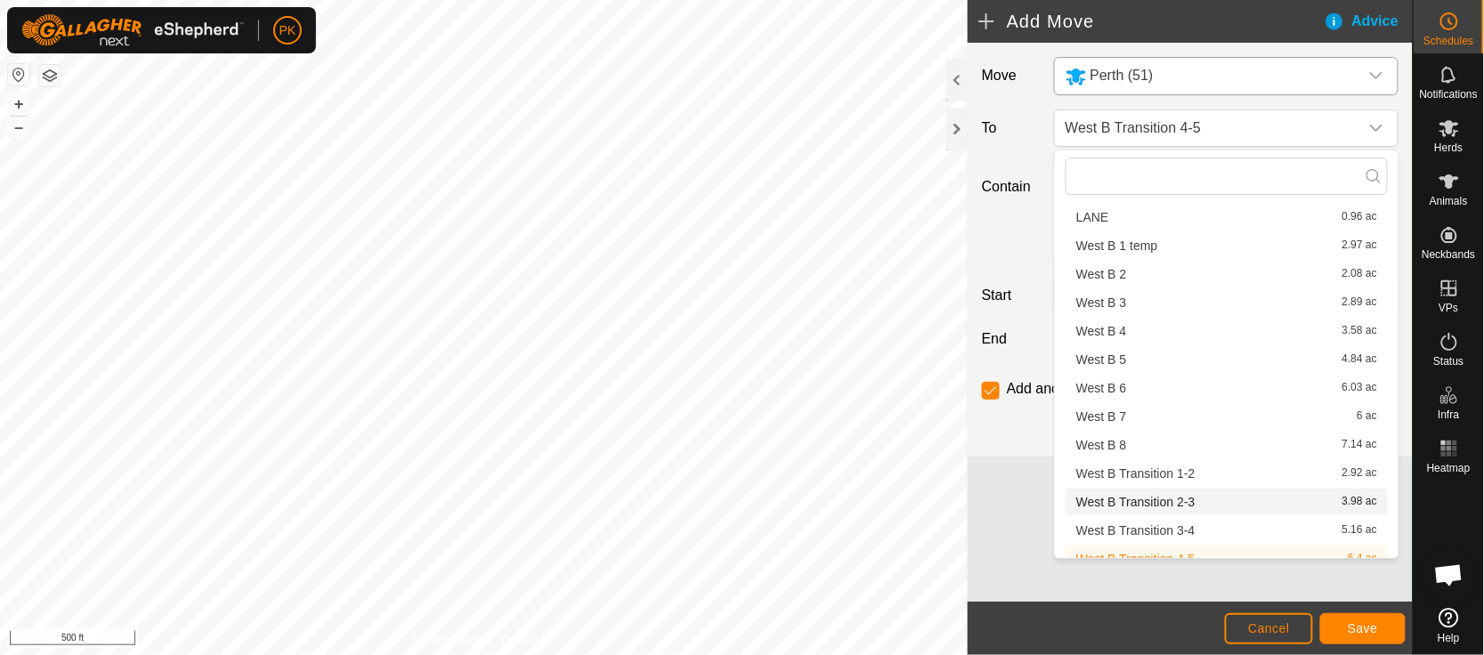
click at [1010, 425] on div "Move Perth (51) To West B Transition 4-5 Contain For 1 Hours Days Until further…" at bounding box center [1190, 250] width 445 height 414
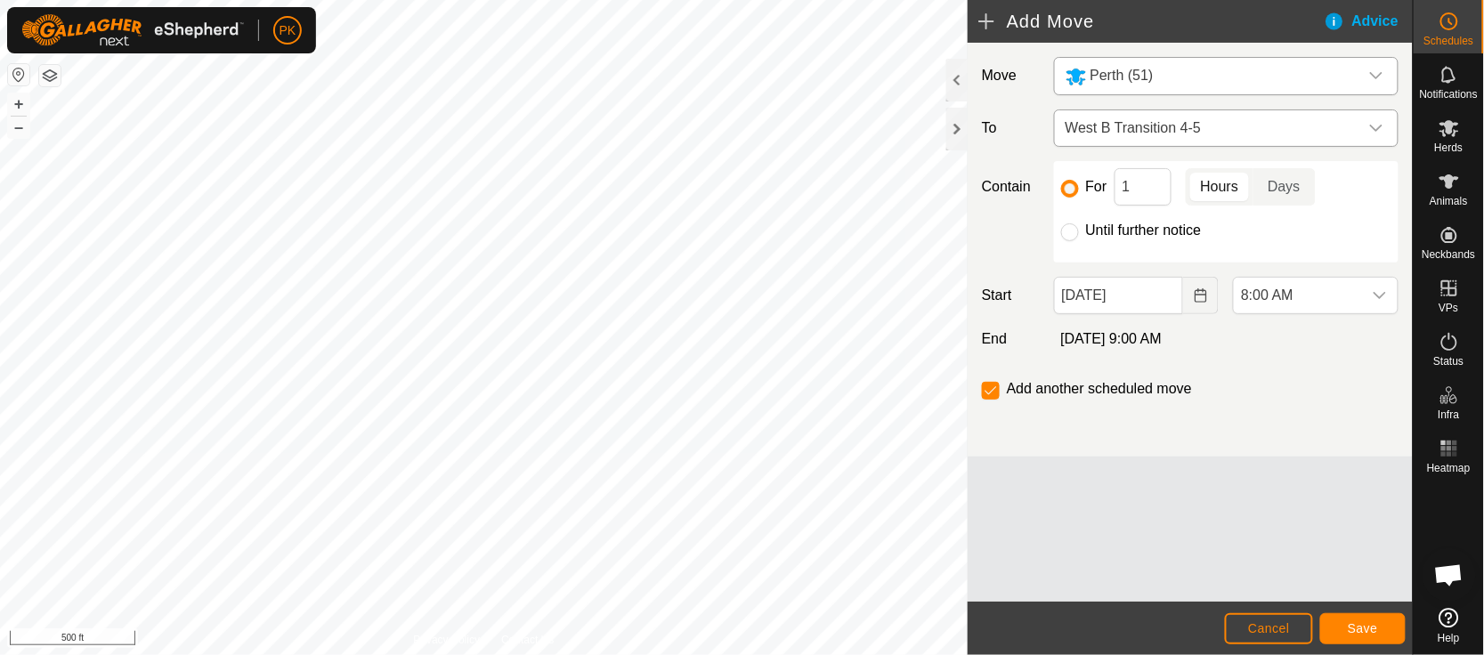
click at [1366, 139] on div "dropdown trigger" at bounding box center [1377, 128] width 36 height 36
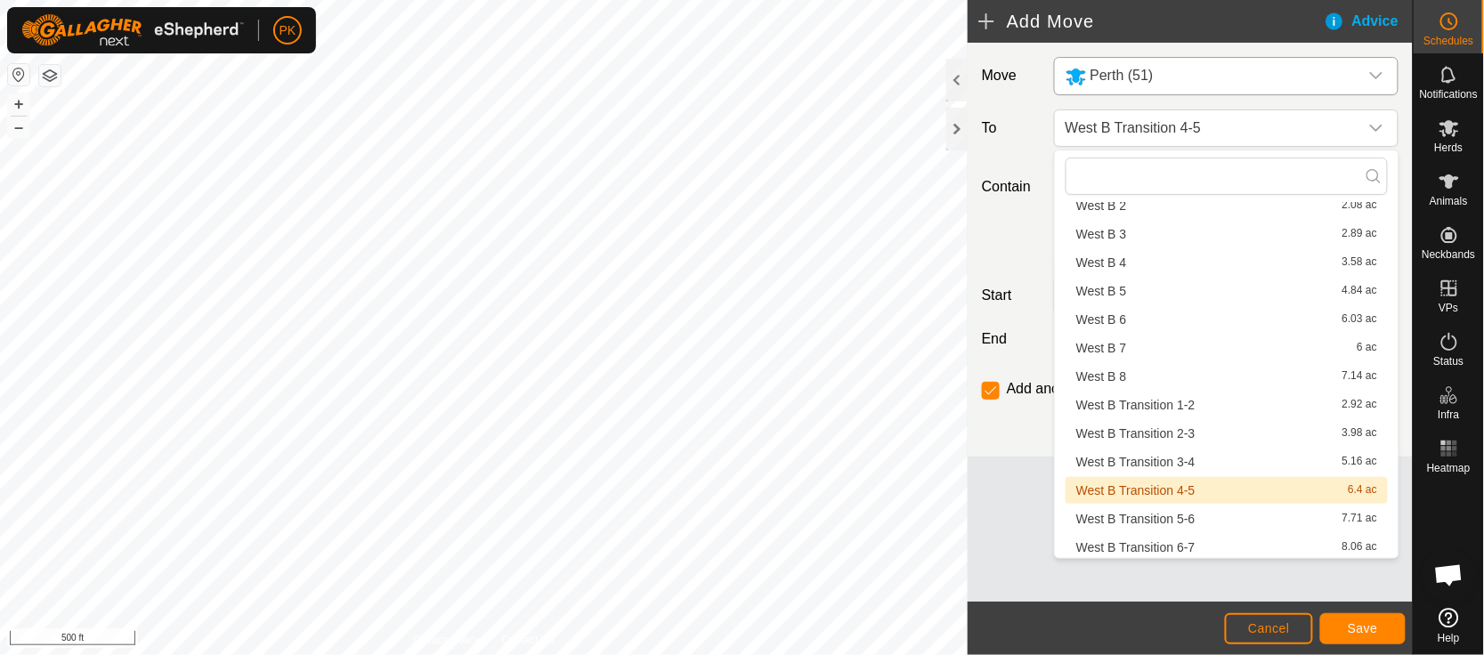
scroll to position [1428, 0]
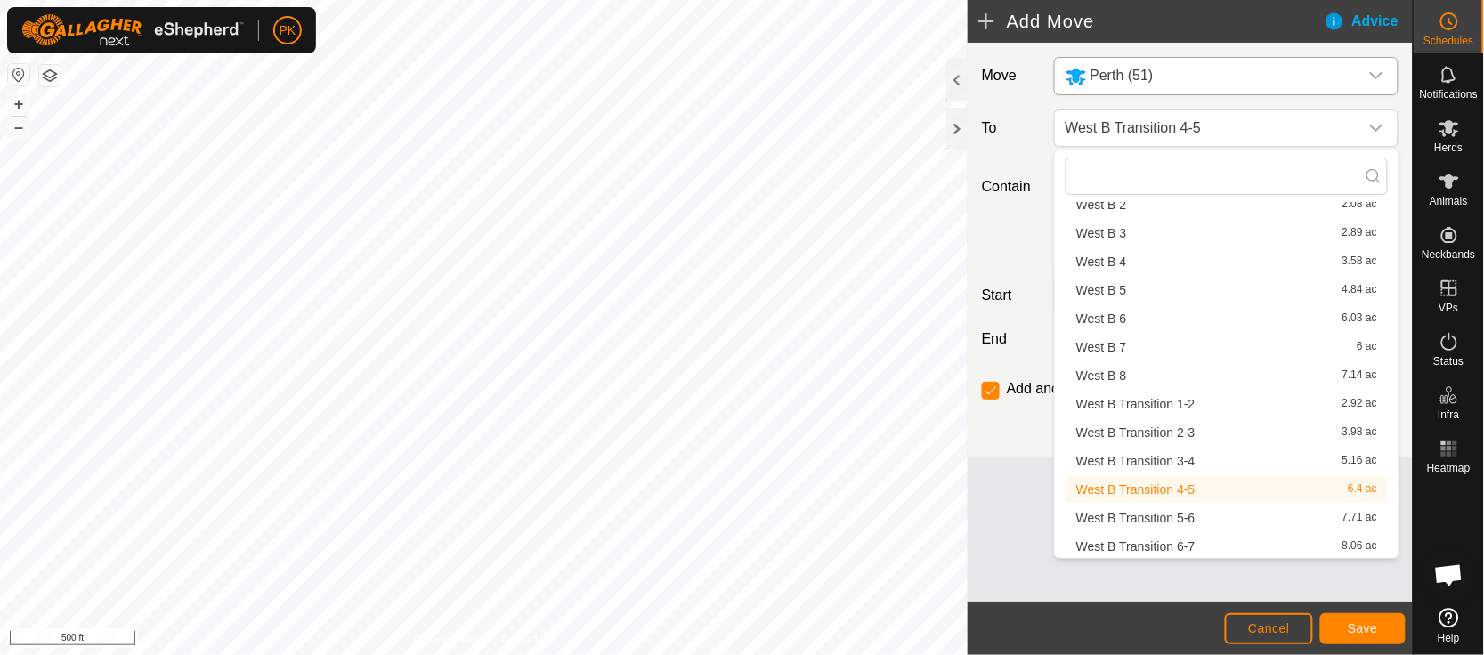
click at [1143, 489] on li "West B Transition 4-5 6.4 ac" at bounding box center [1227, 489] width 322 height 27
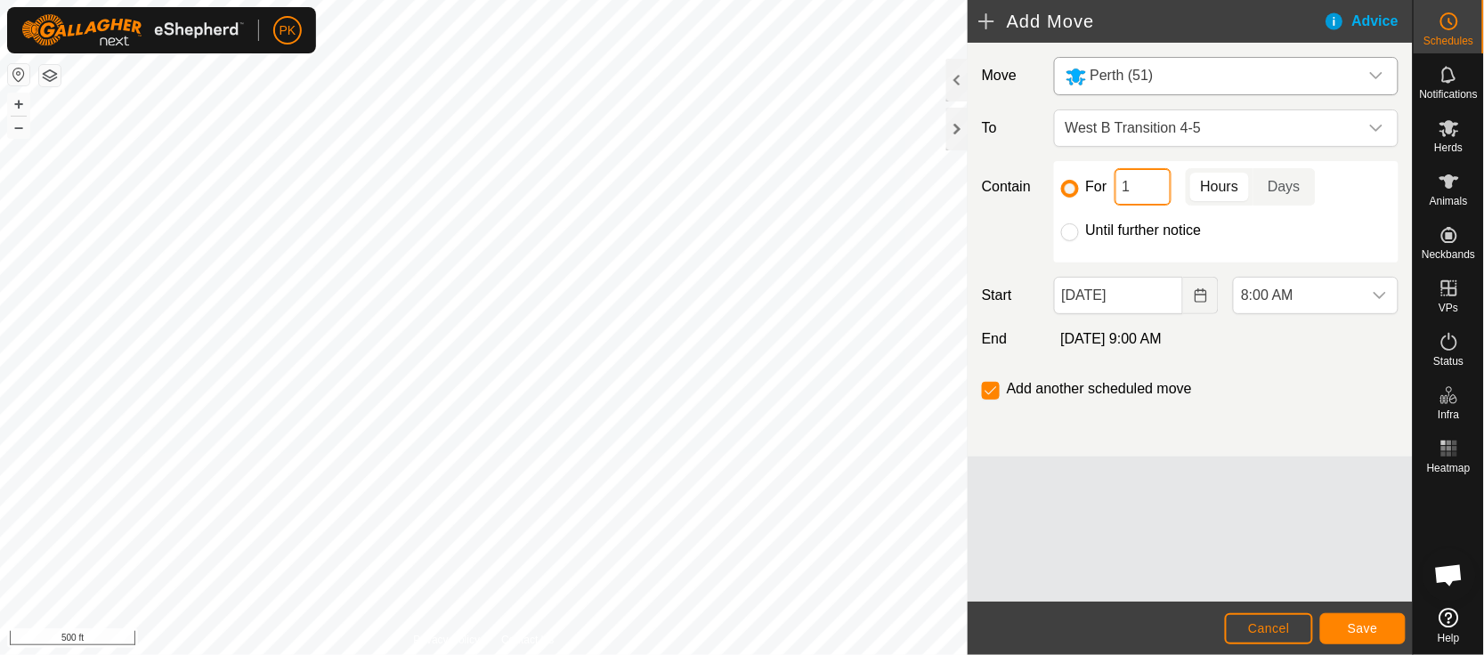
click at [1142, 185] on input "1" at bounding box center [1143, 186] width 57 height 37
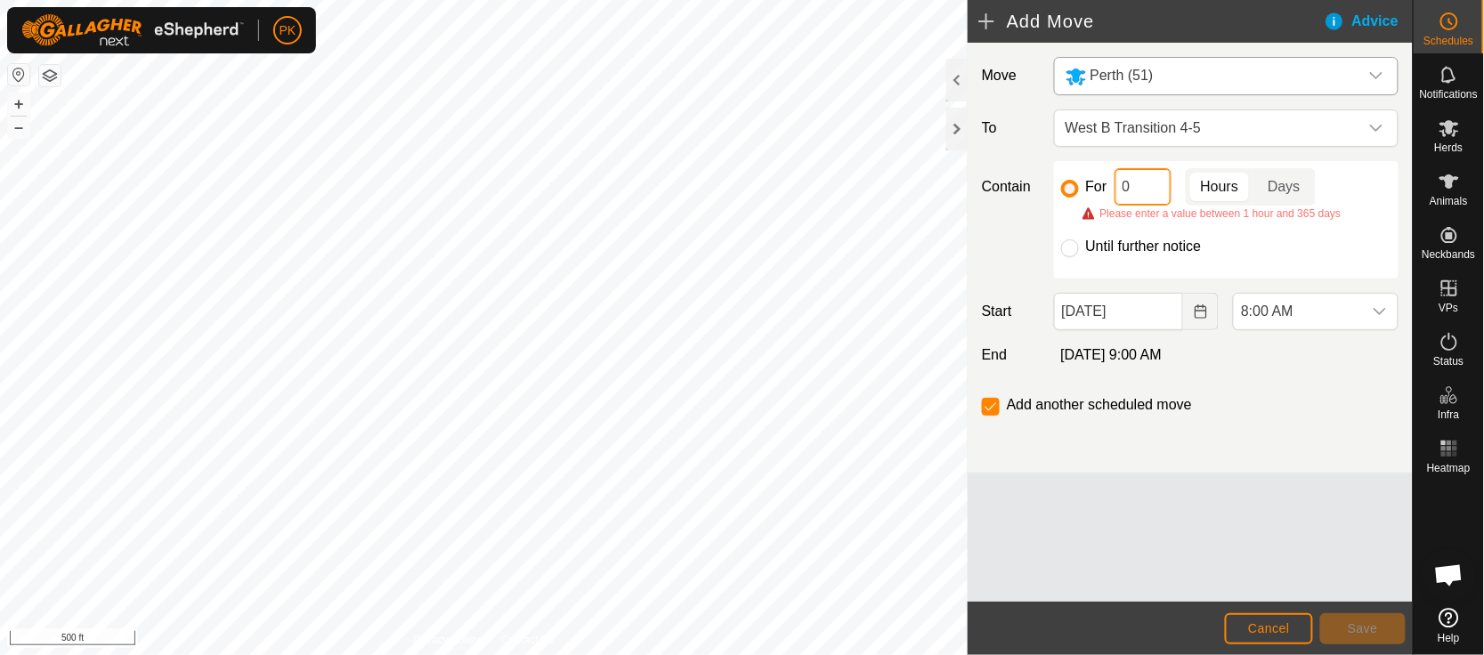
type input "5"
type input "1"
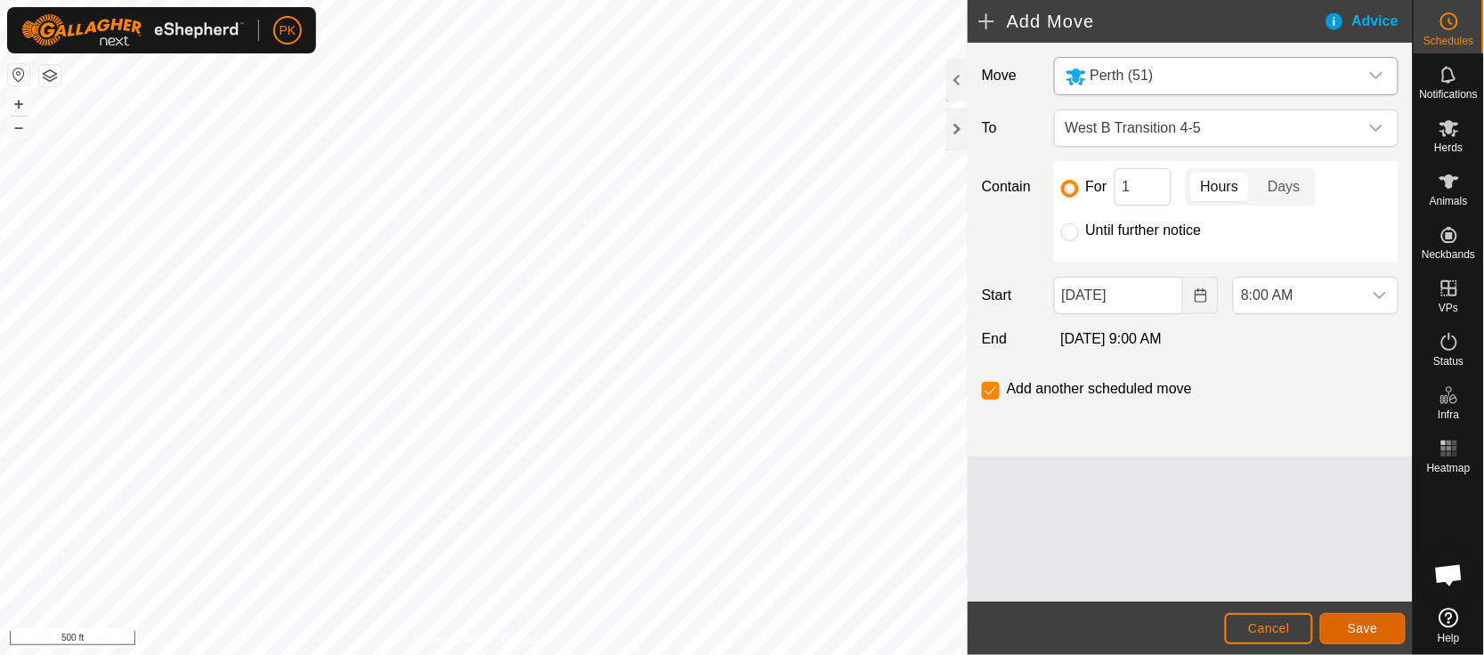
click at [1356, 629] on span "Save" at bounding box center [1363, 628] width 30 height 14
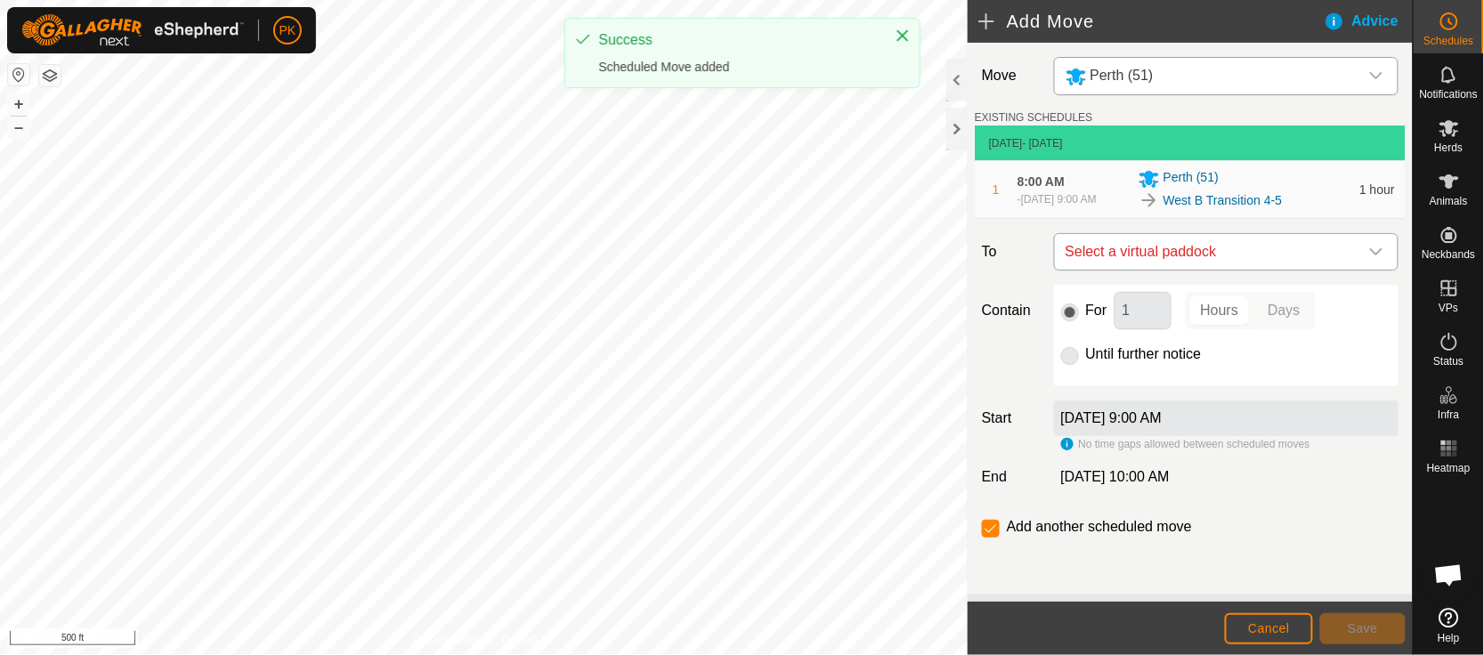
click at [1302, 270] on span "Select a virtual paddock" at bounding box center [1209, 252] width 300 height 36
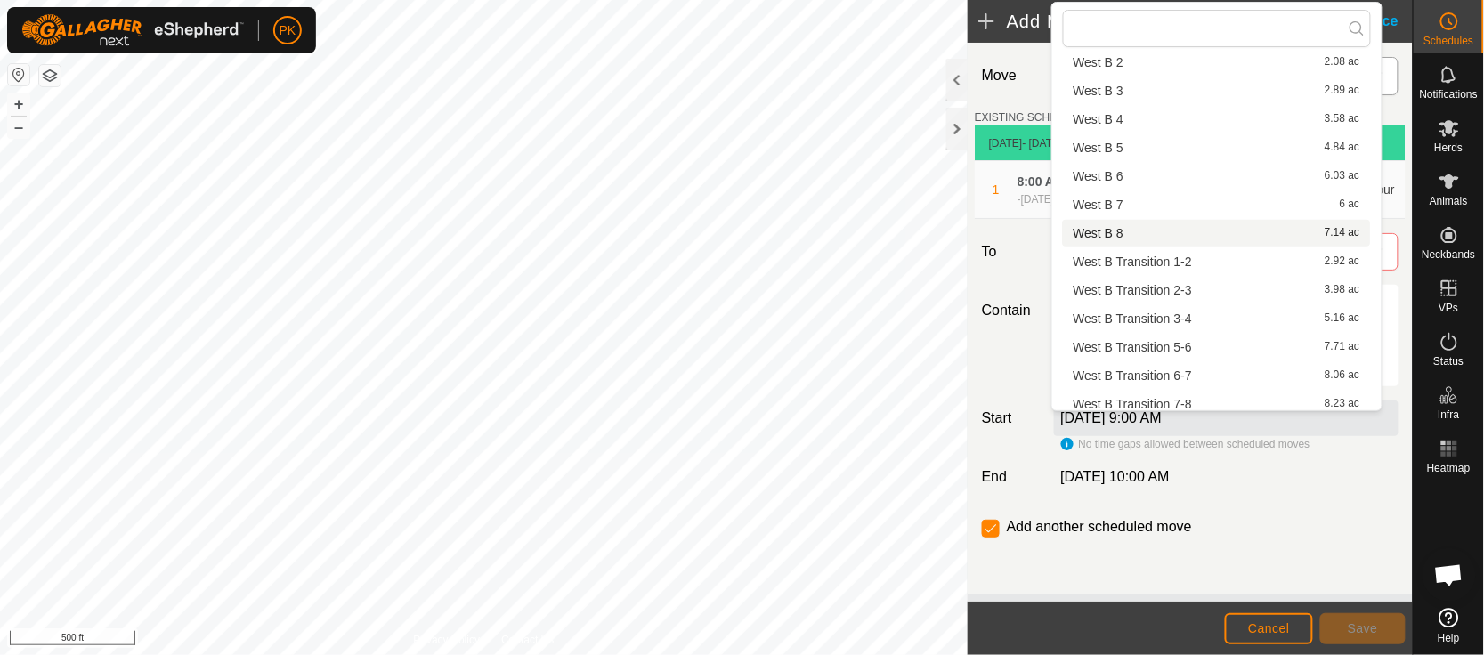
scroll to position [116, 0]
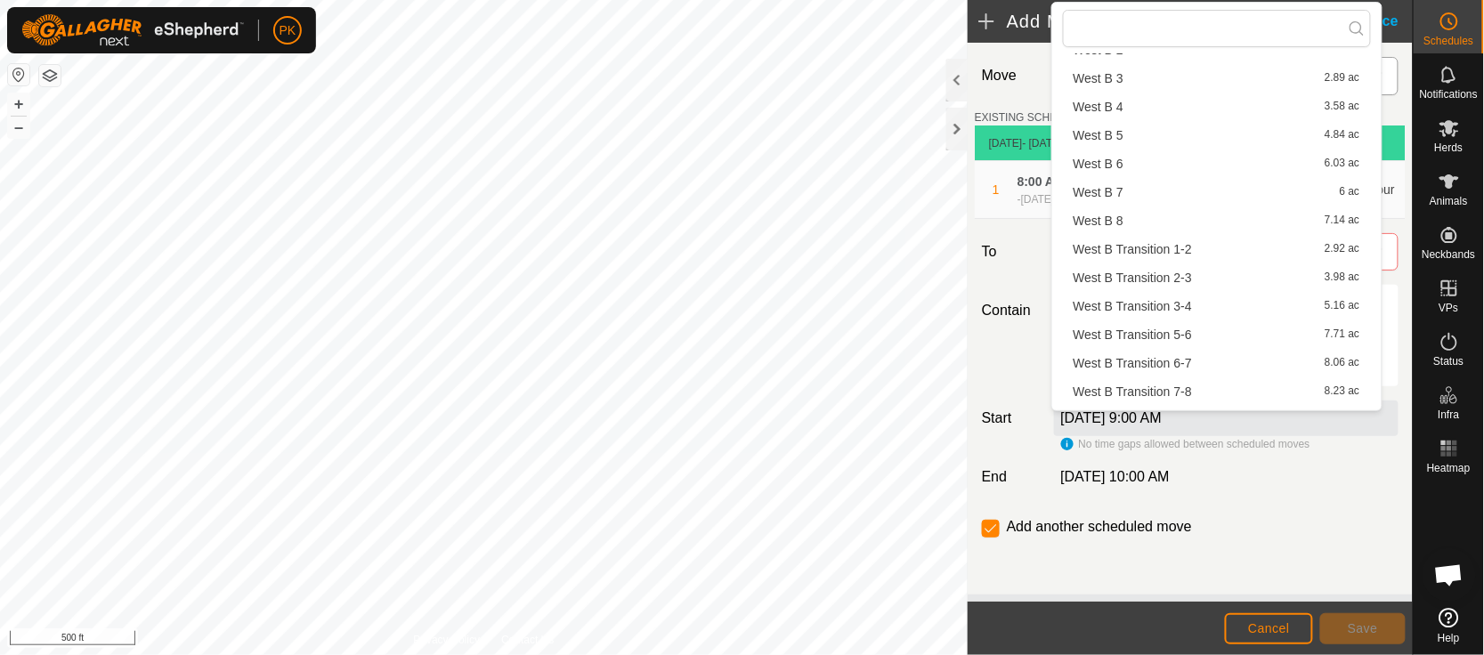
click at [1236, 299] on li "West B Transition 3-4 5.16 ac" at bounding box center [1217, 306] width 308 height 27
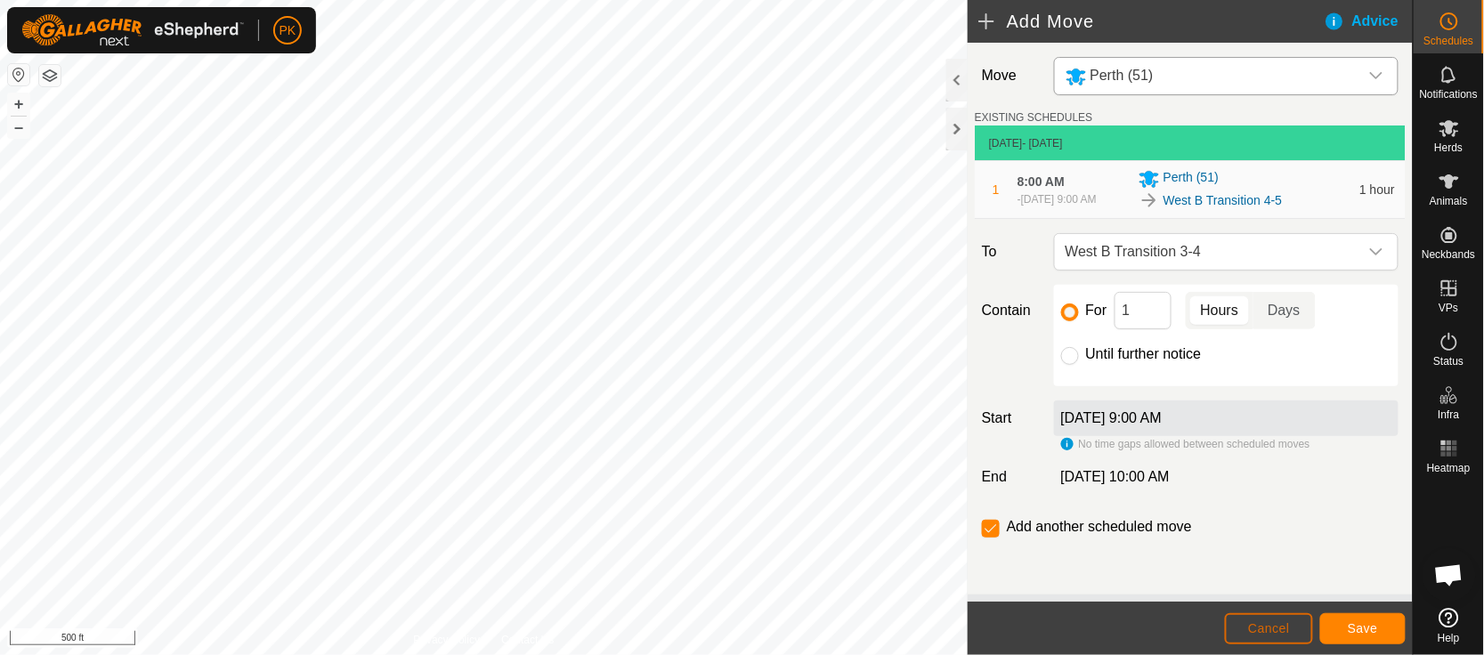
click at [1281, 616] on button "Cancel" at bounding box center [1269, 628] width 88 height 31
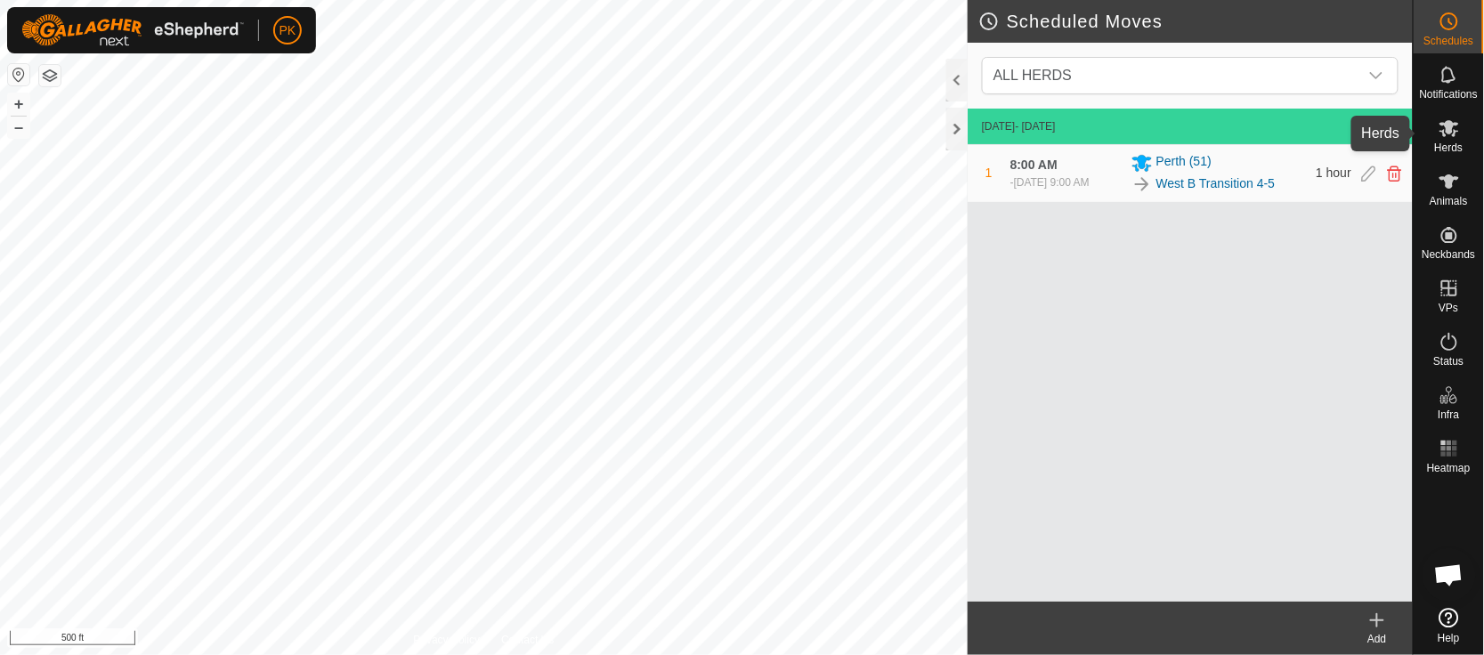
click at [1460, 142] on span "Herds" at bounding box center [1448, 147] width 28 height 11
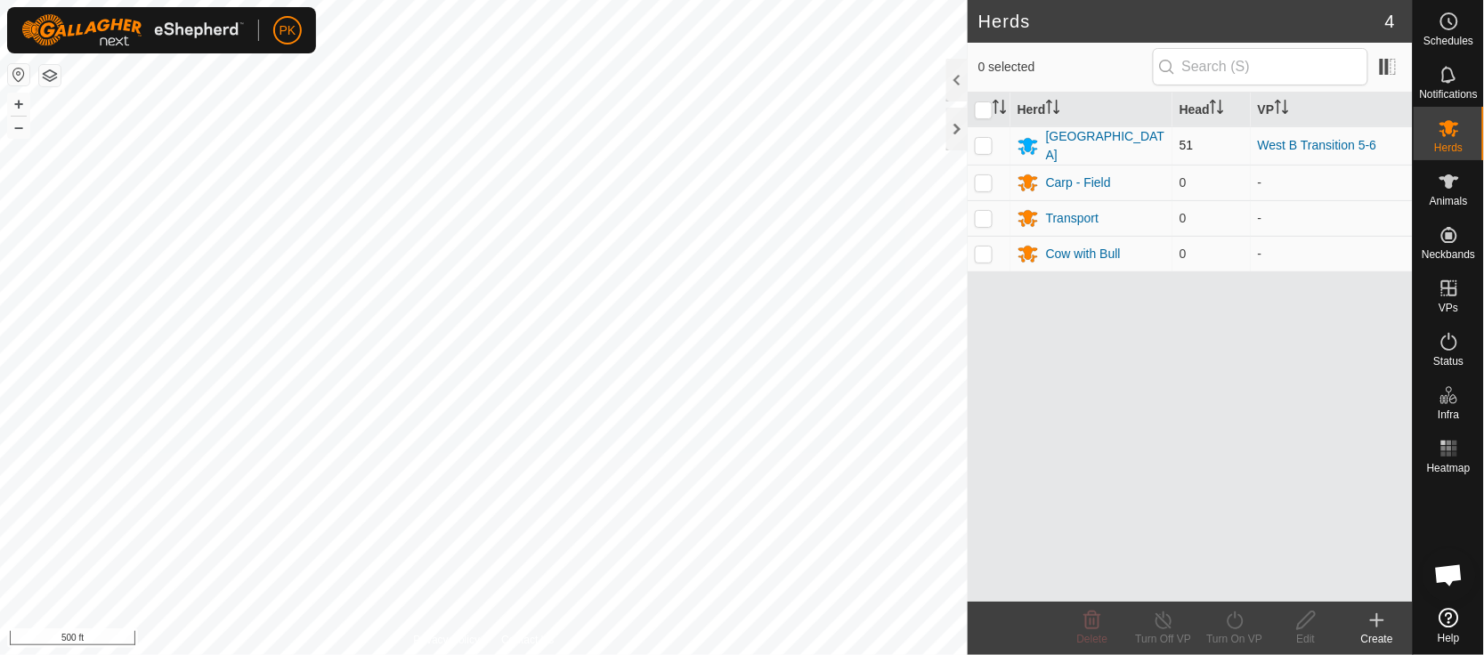
click at [985, 146] on p-checkbox at bounding box center [984, 145] width 18 height 14
checkbox input "true"
click at [1246, 621] on icon at bounding box center [1235, 620] width 22 height 21
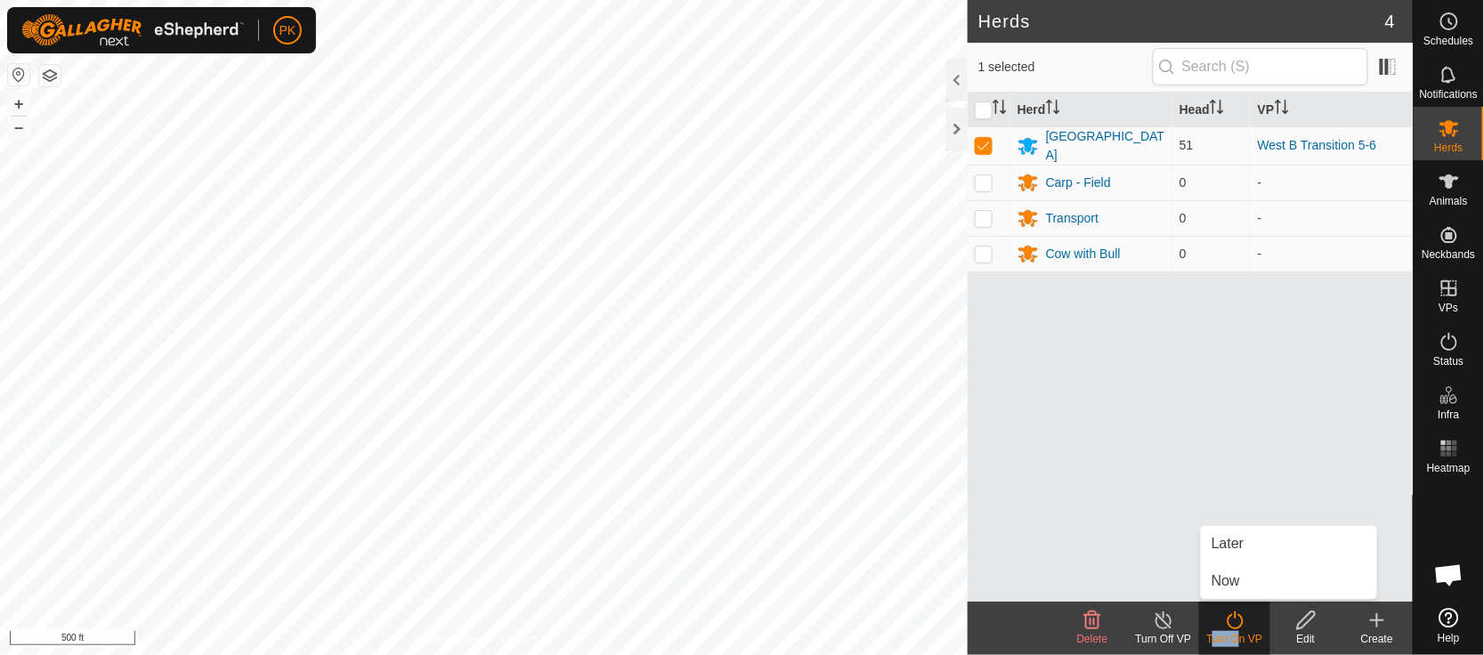
click at [1246, 621] on icon at bounding box center [1235, 620] width 22 height 21
click at [1231, 581] on link "Now" at bounding box center [1289, 582] width 176 height 36
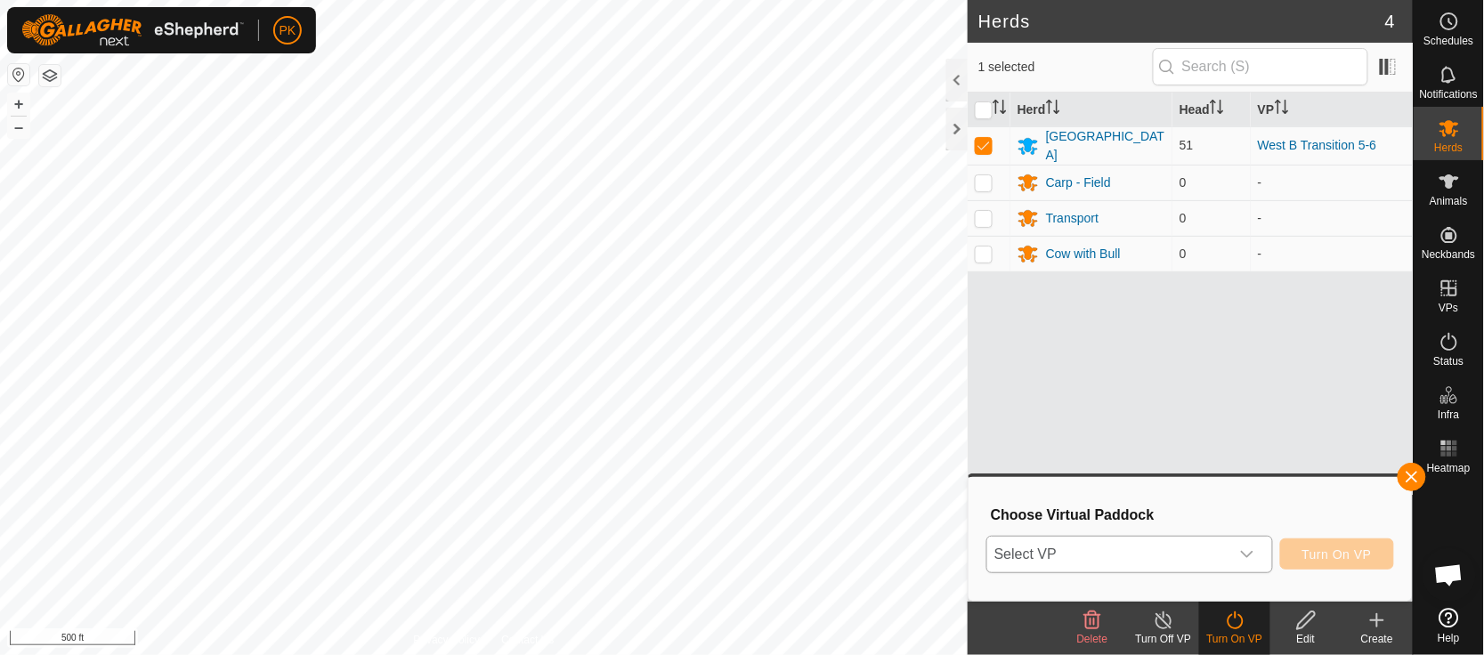
click at [1254, 556] on icon "dropdown trigger" at bounding box center [1247, 555] width 14 height 14
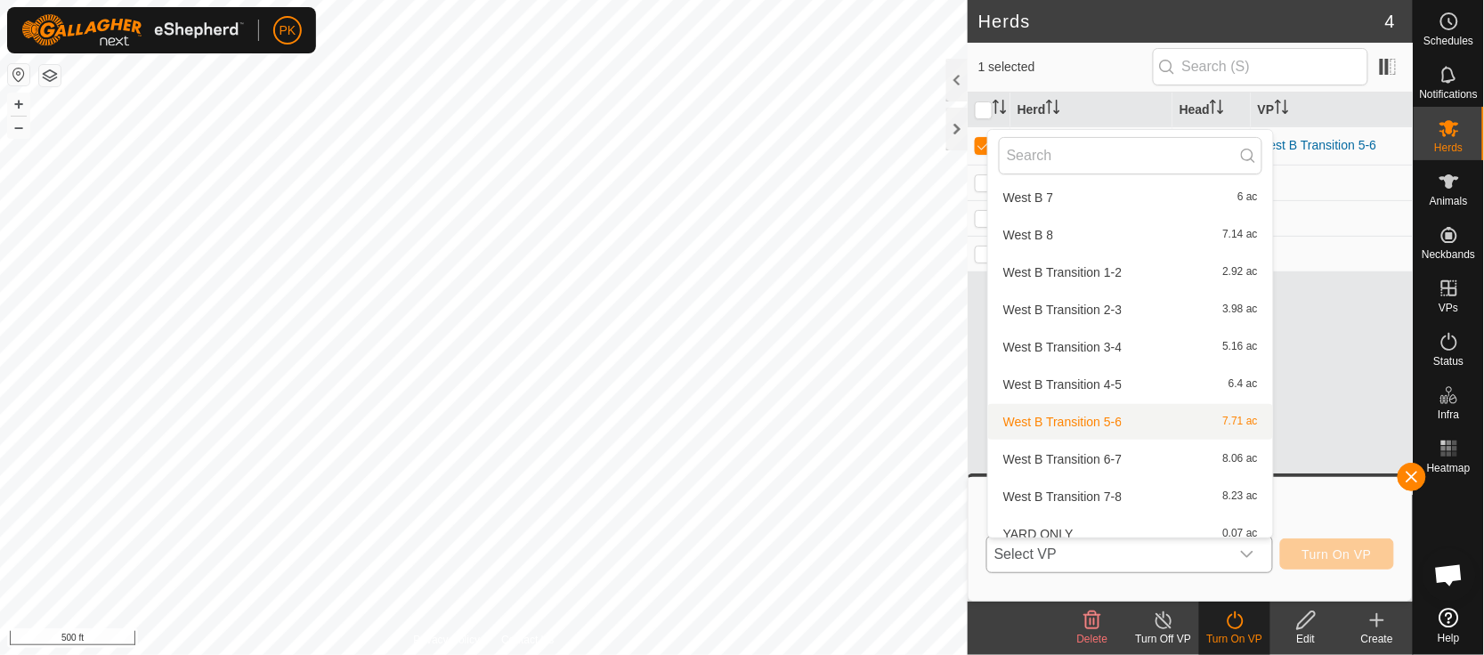
scroll to position [2009, 0]
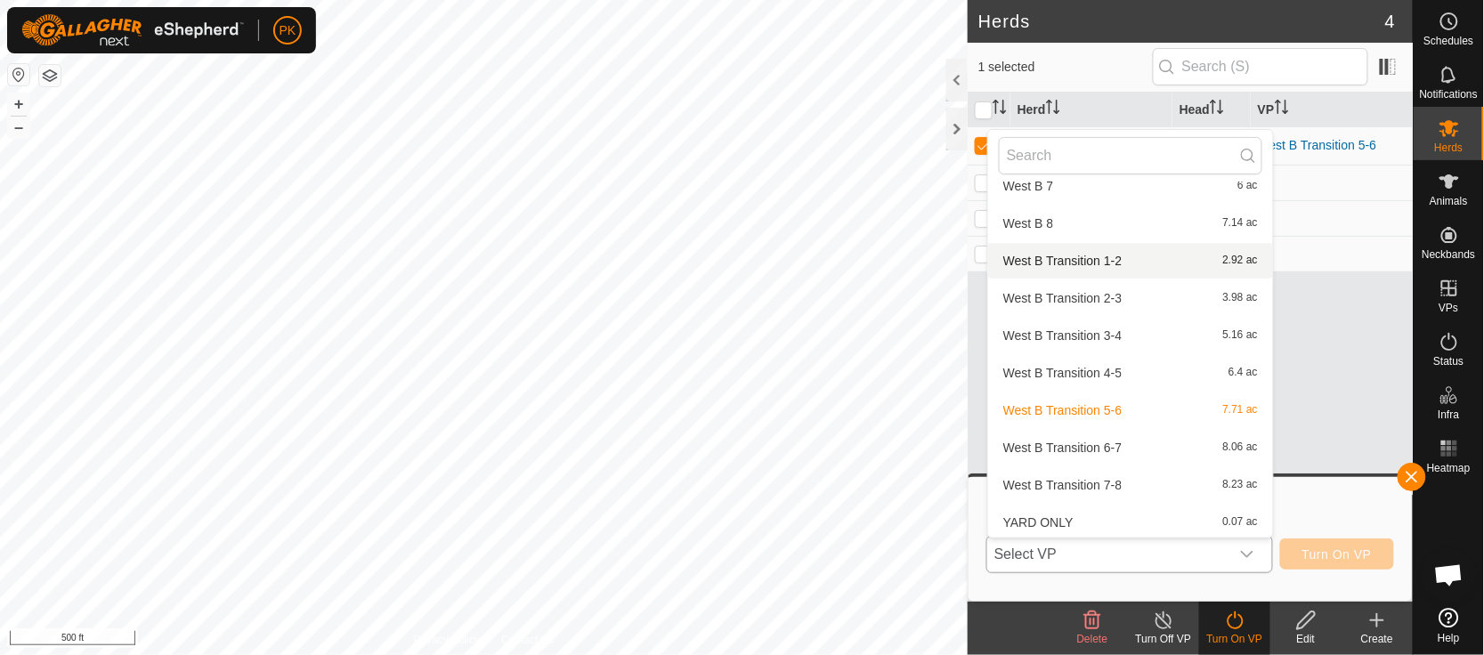
click at [1091, 249] on li "West B Transition 1-2 2.92 ac" at bounding box center [1130, 261] width 285 height 36
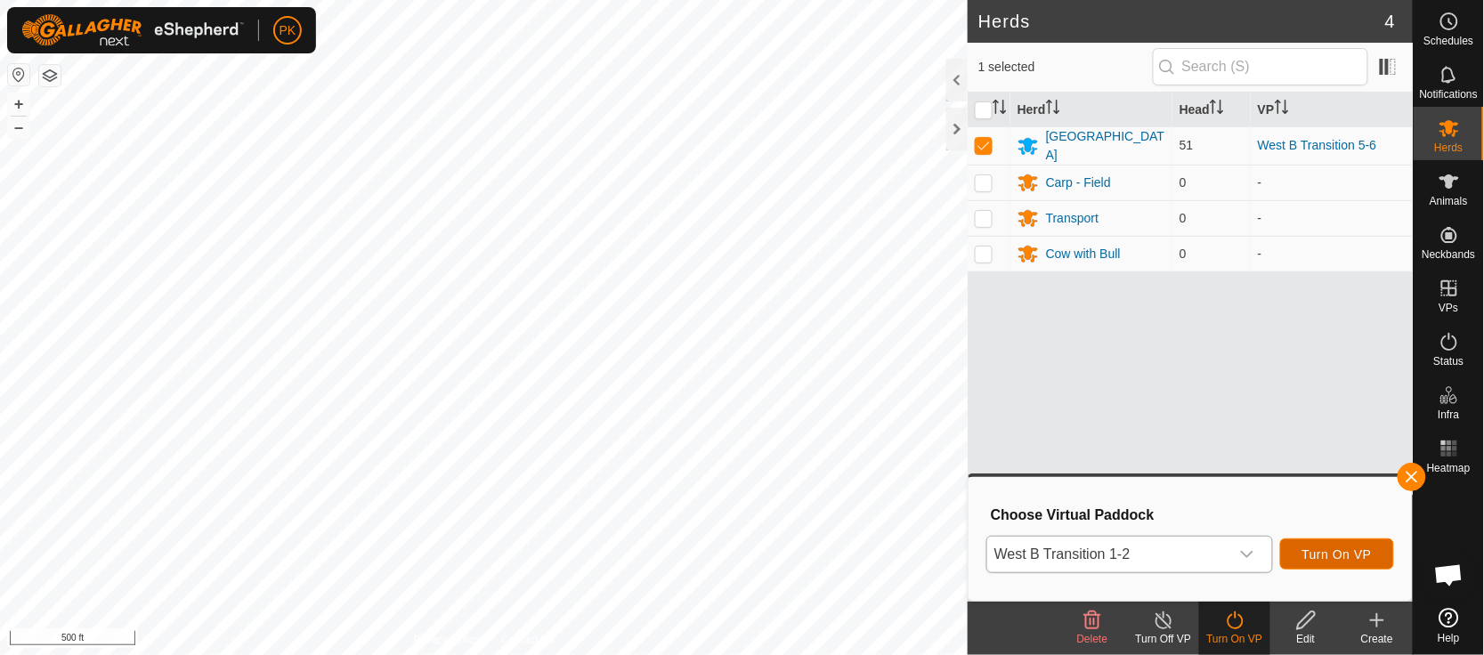
click at [1325, 552] on span "Turn On VP" at bounding box center [1336, 555] width 69 height 14
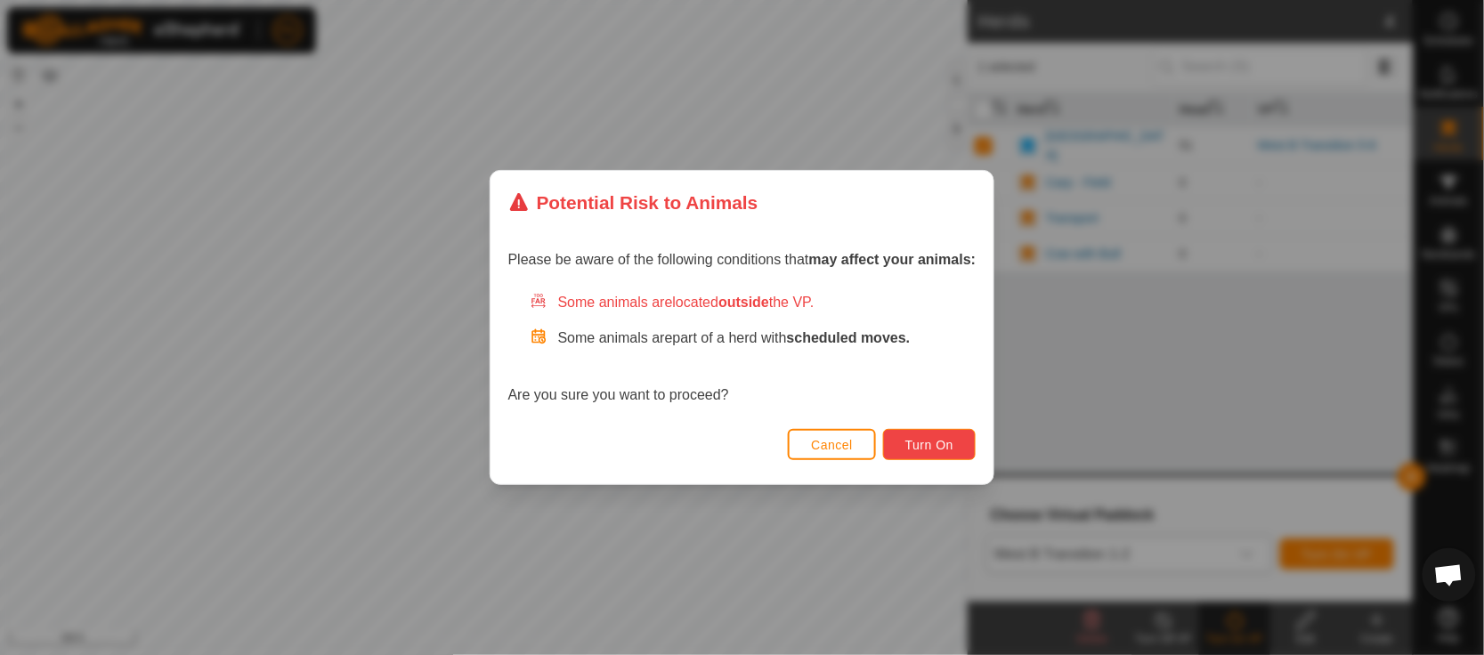
click at [931, 442] on span "Turn On" at bounding box center [929, 445] width 48 height 14
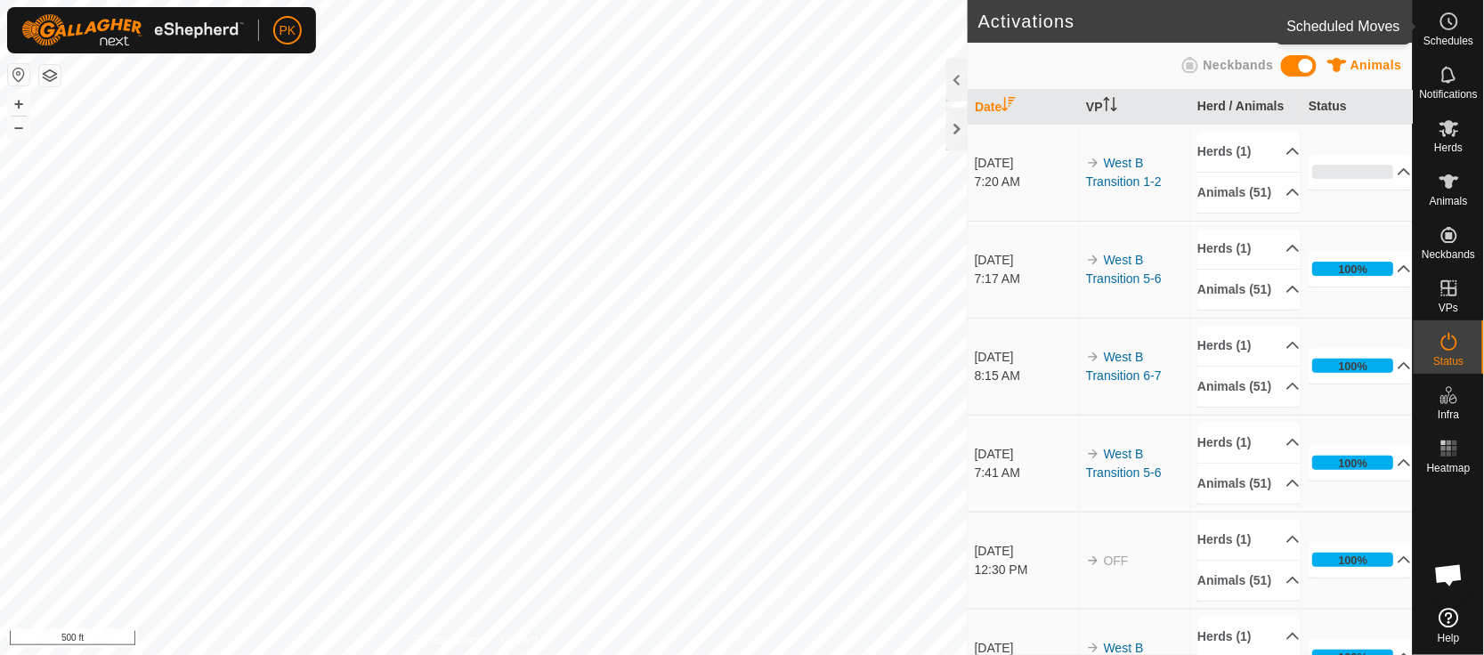
click at [1453, 30] on icon at bounding box center [1449, 21] width 21 height 21
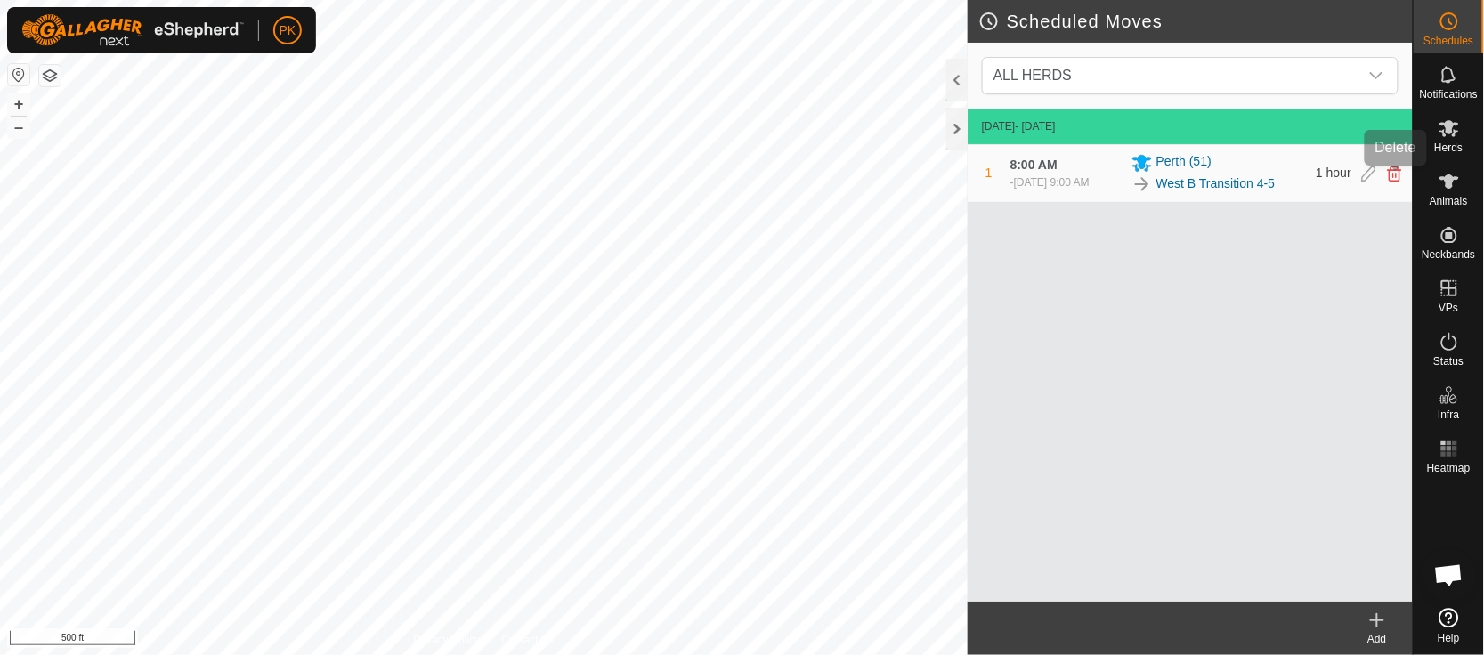
click at [1392, 174] on icon at bounding box center [1395, 174] width 14 height 16
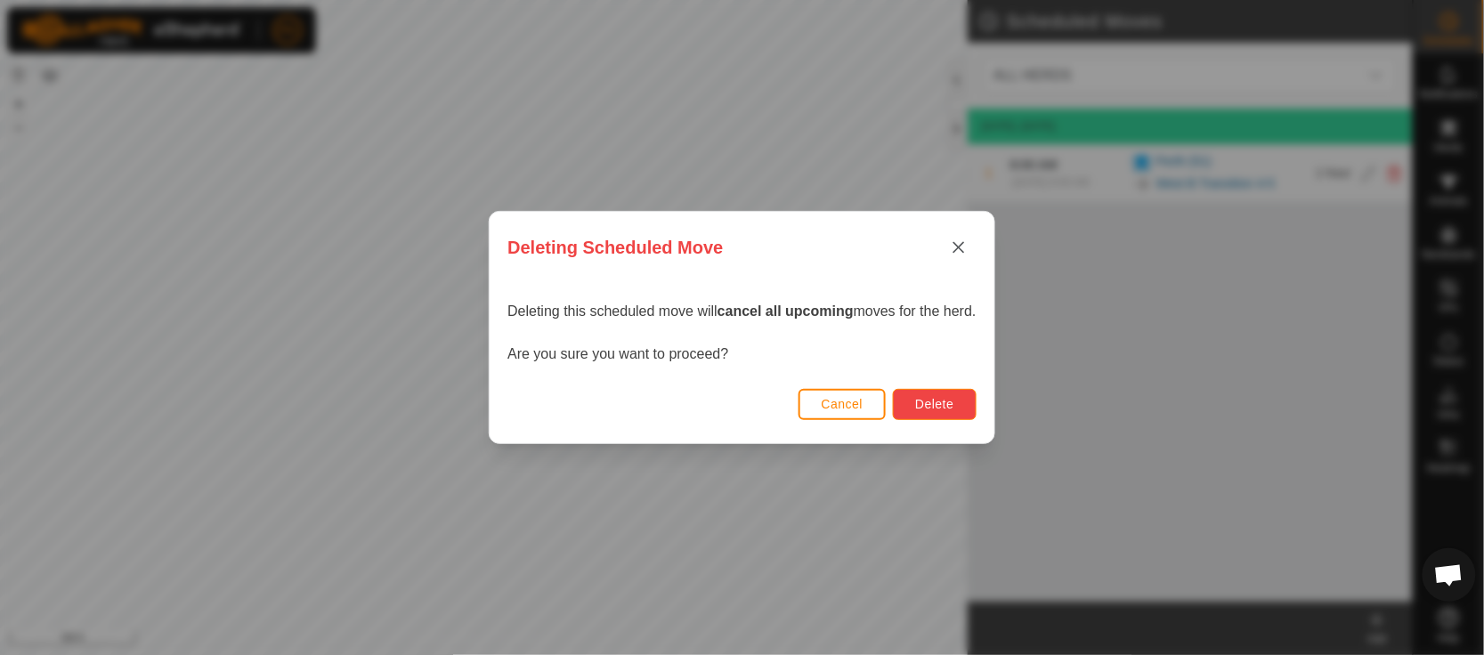
click at [923, 403] on span "Delete" at bounding box center [934, 404] width 38 height 14
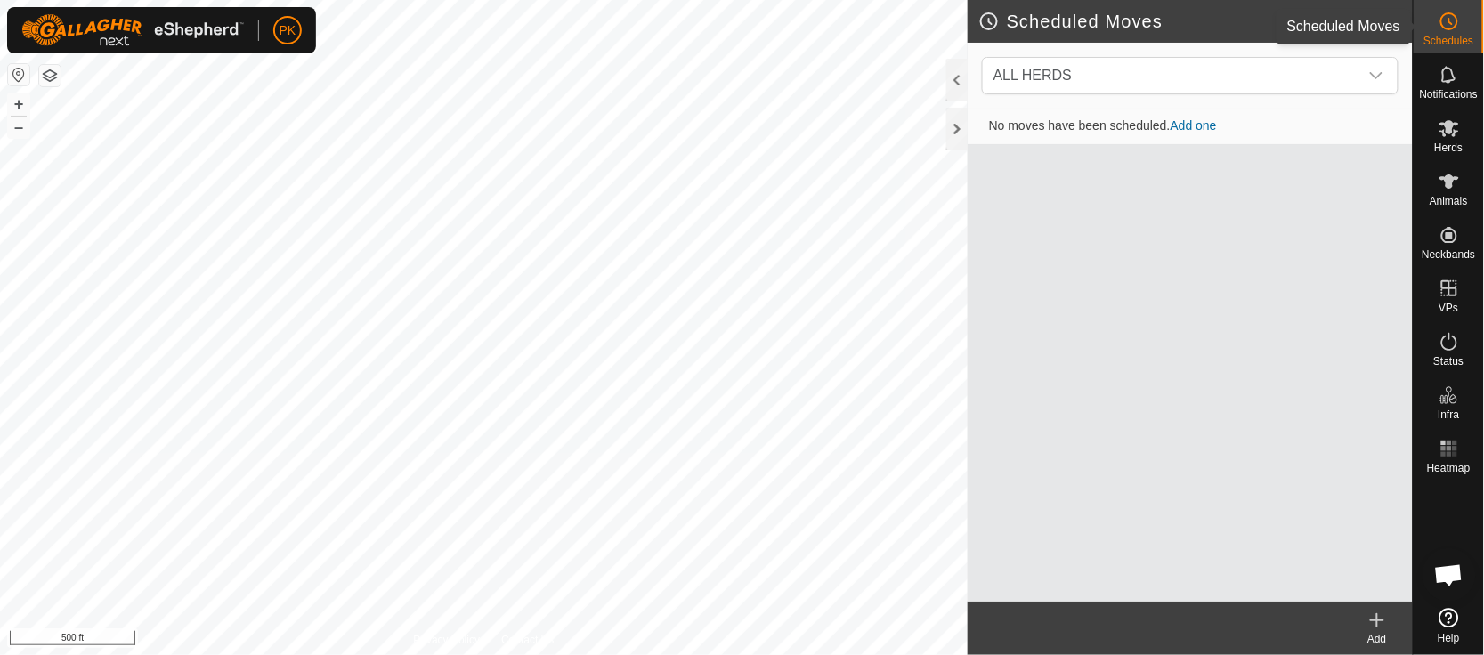
click at [1454, 17] on icon at bounding box center [1449, 21] width 21 height 21
click at [1456, 353] on es-activation-svg-icon at bounding box center [1449, 342] width 32 height 28
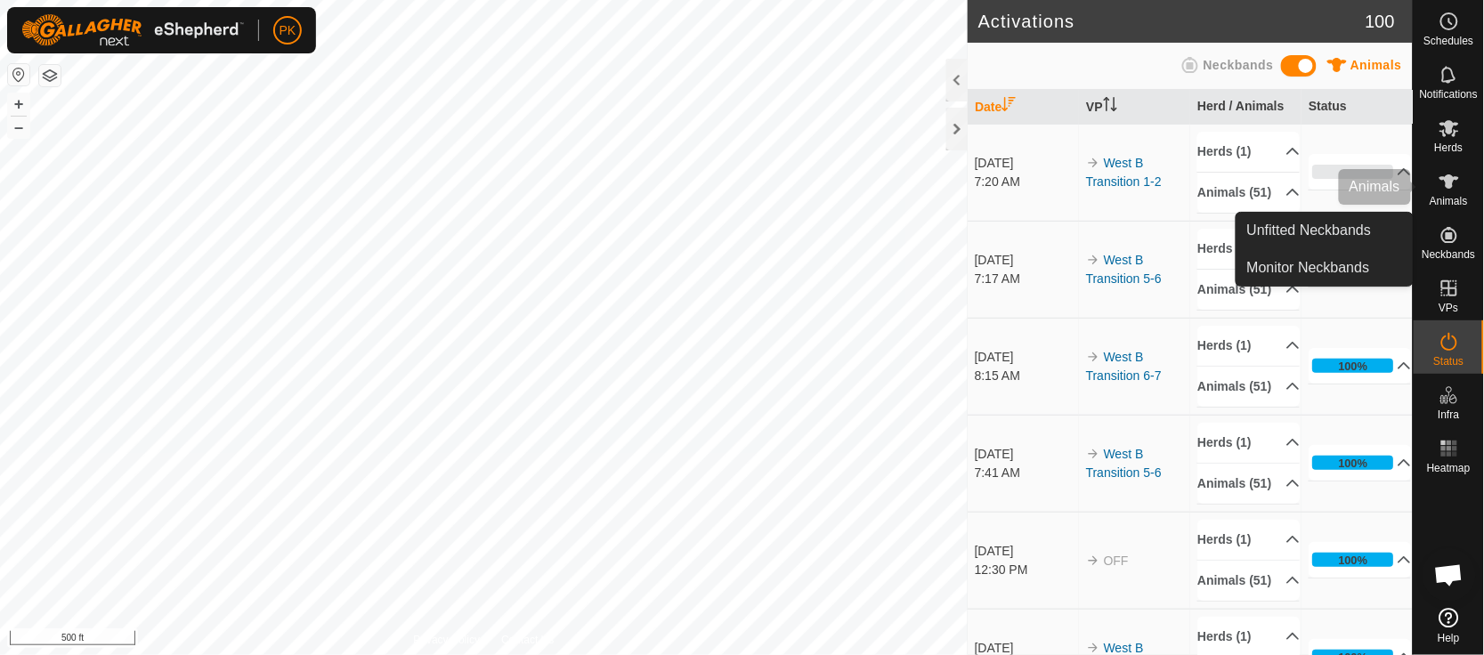
click at [1456, 179] on icon at bounding box center [1450, 181] width 20 height 14
